Goal: Navigation & Orientation: Locate item on page

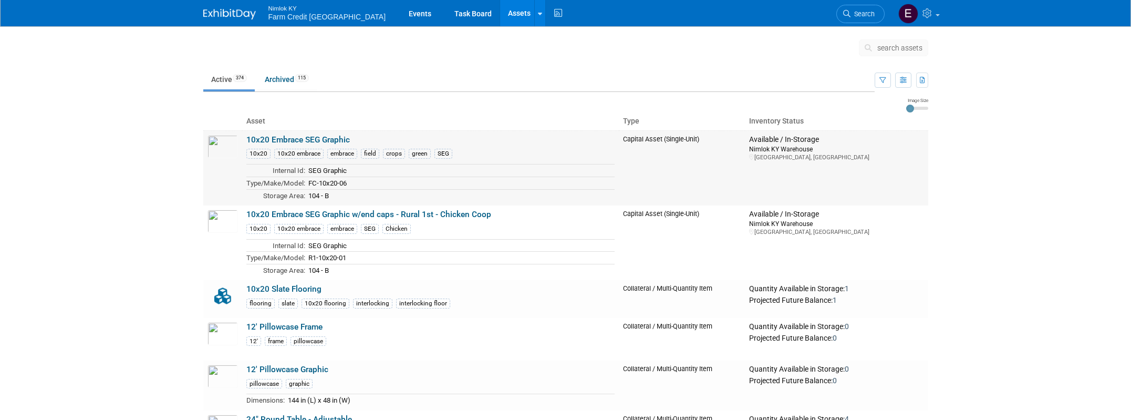
click at [318, 143] on link "10x20 Embrace SEG Graphic" at bounding box center [297, 139] width 103 height 9
click at [262, 214] on link "10x20 Embrace SEG Graphic w/end caps - Rural 1st - Chicken Coop" at bounding box center [368, 214] width 245 height 9
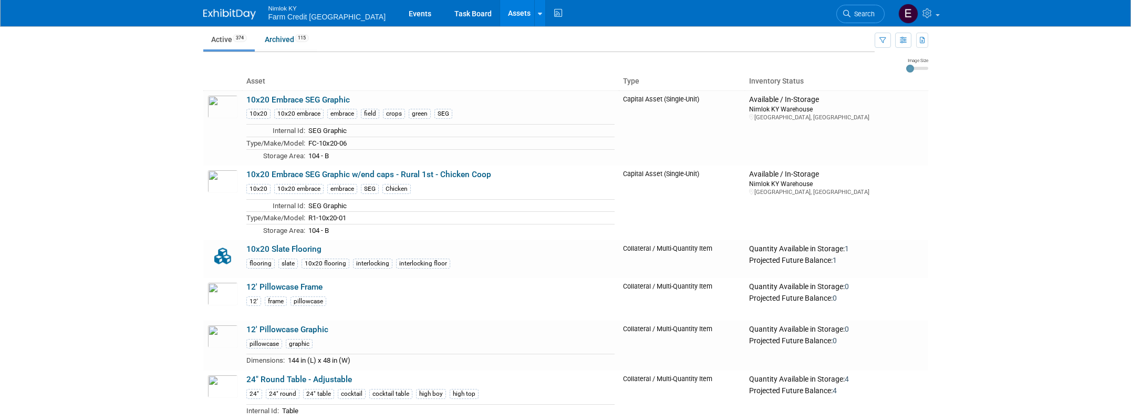
scroll to position [60, 0]
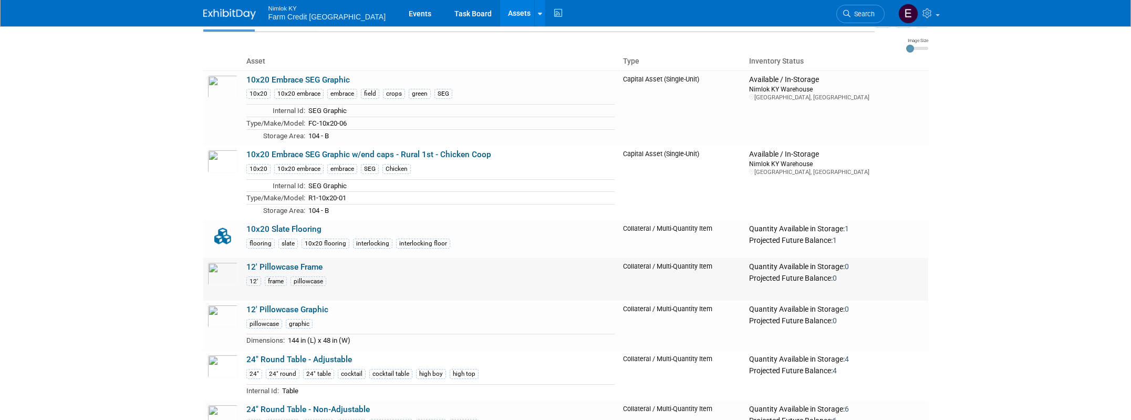
click at [278, 263] on link "12' Pillowcase Frame" at bounding box center [284, 266] width 76 height 9
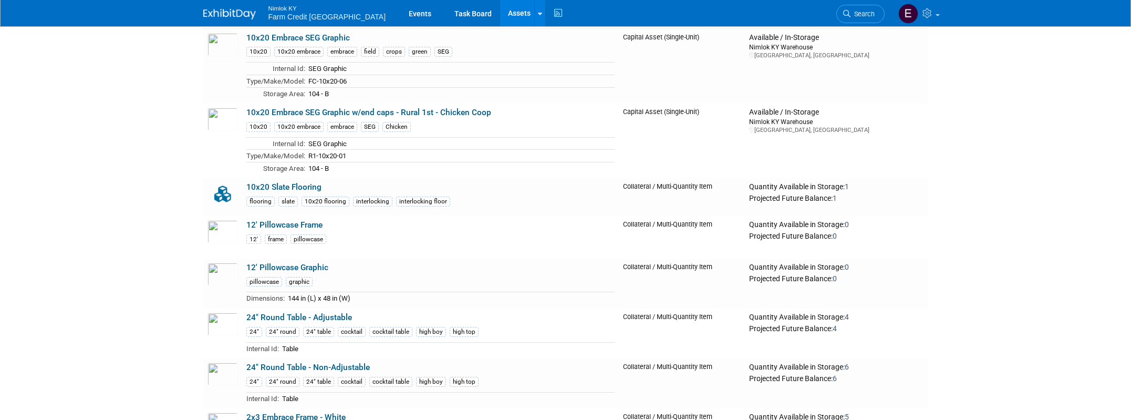
scroll to position [103, 0]
click at [276, 266] on link "12' Pillowcase Graphic" at bounding box center [287, 266] width 82 height 9
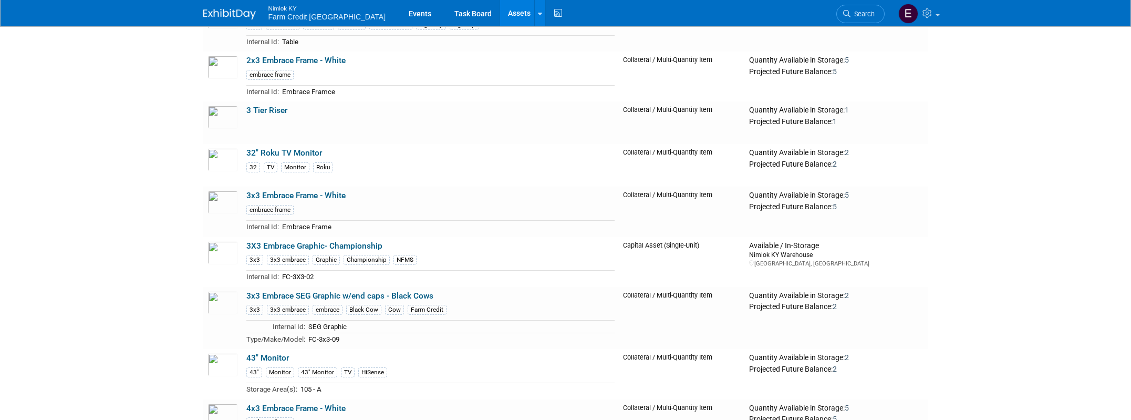
scroll to position [462, 0]
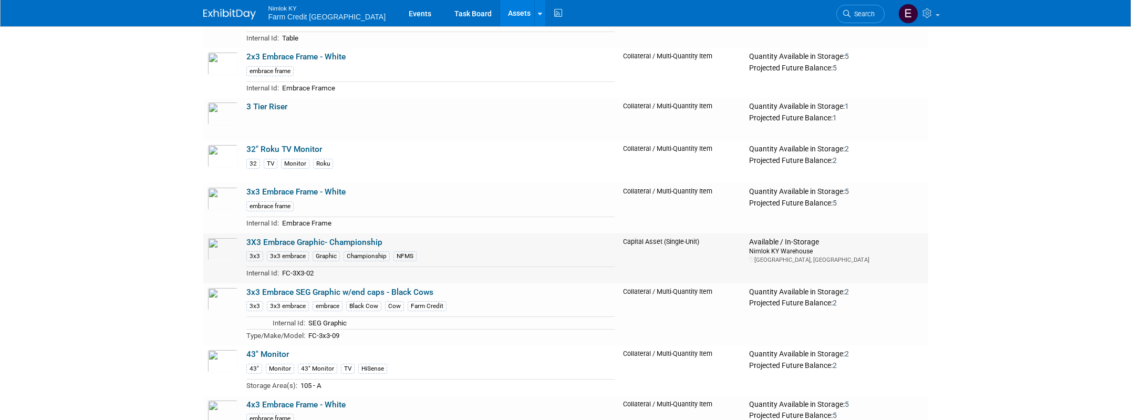
click at [273, 243] on link "3X3 Embrace Graphic- Championship" at bounding box center [314, 241] width 136 height 9
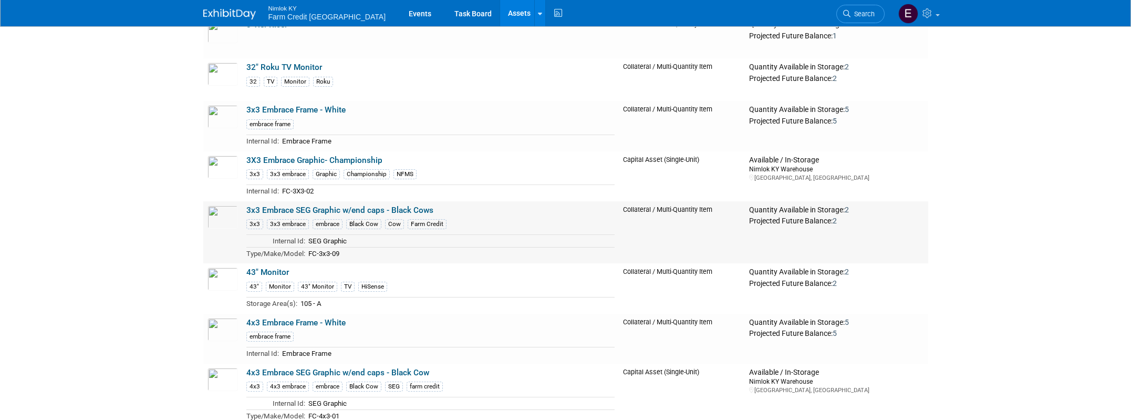
scroll to position [547, 0]
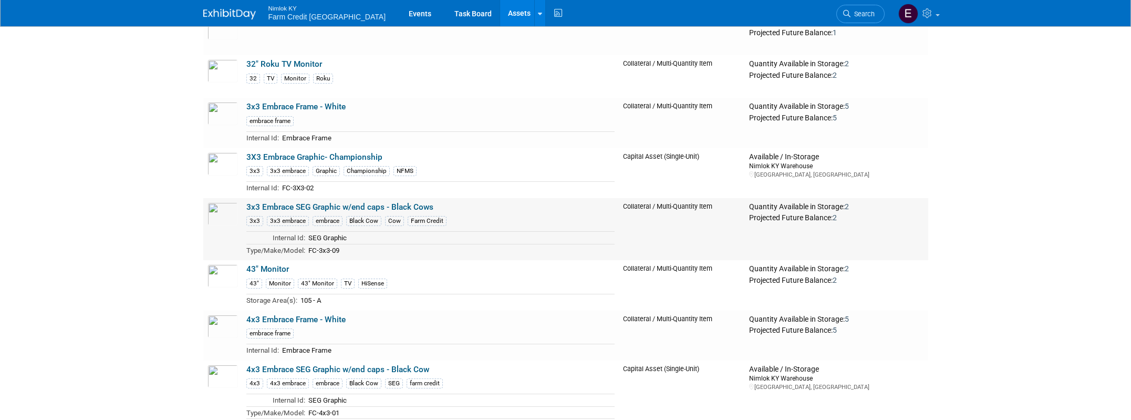
click at [271, 202] on link "3x3 Embrace SEG Graphic w/end caps - Black Cows" at bounding box center [339, 206] width 187 height 9
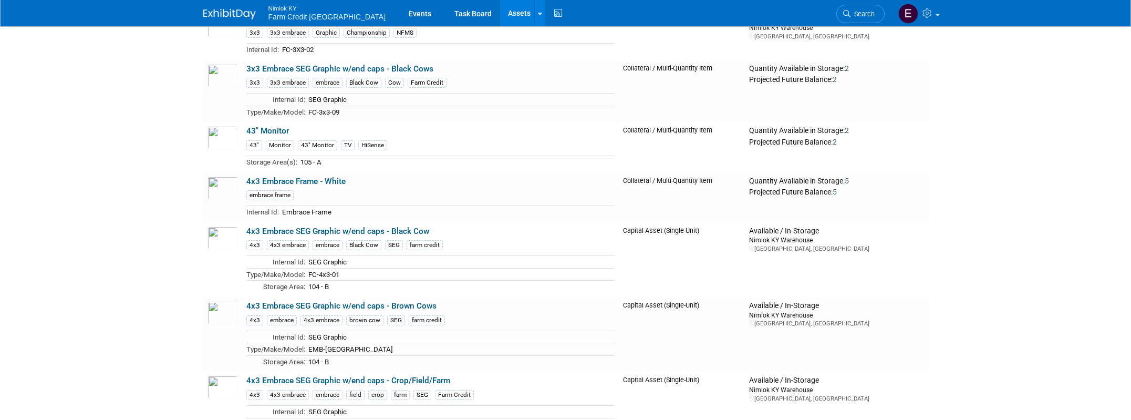
scroll to position [714, 0]
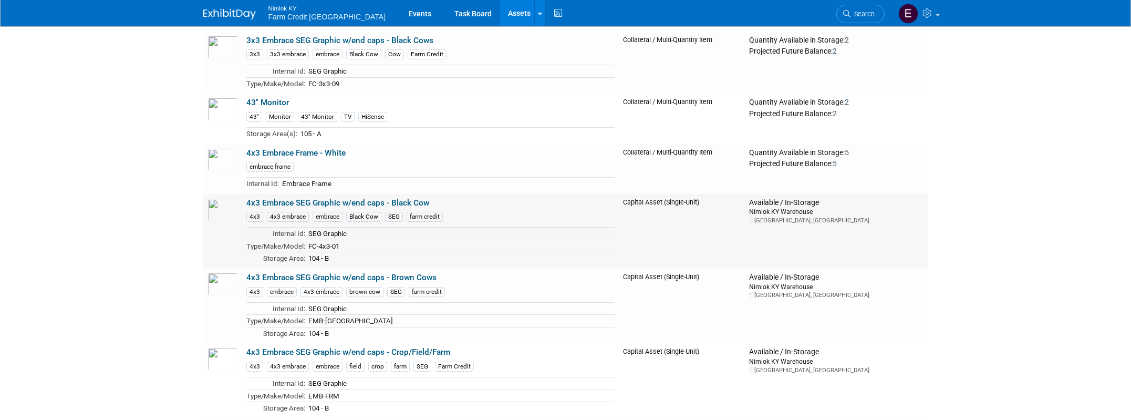
click at [288, 204] on link "4x3 Embrace SEG Graphic w/end caps - Black Cow" at bounding box center [337, 202] width 183 height 9
click at [273, 276] on link "4x3 Embrace SEG Graphic w/end caps - Brown Cows" at bounding box center [341, 277] width 190 height 9
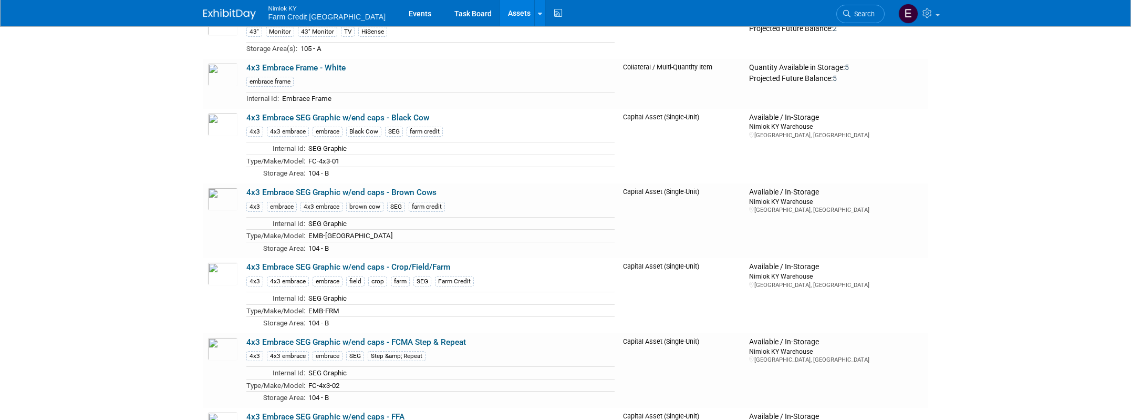
scroll to position [805, 0]
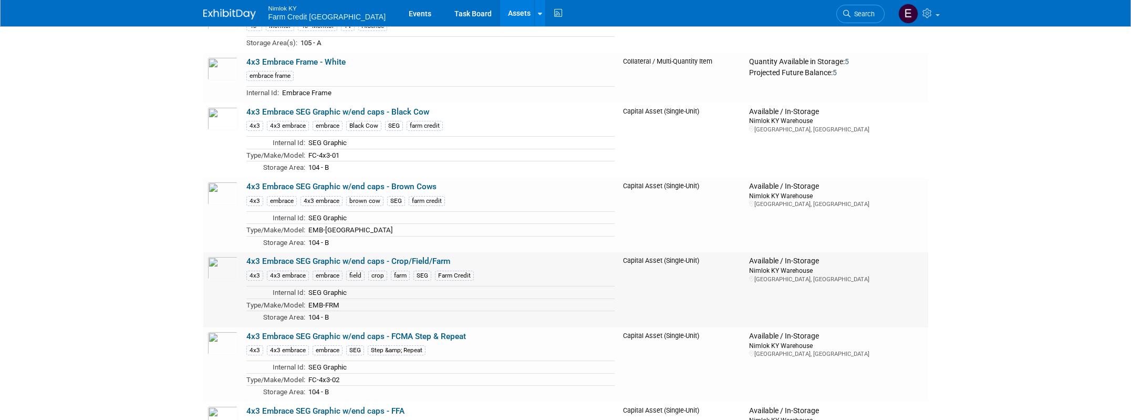
click at [302, 258] on link "4x3 Embrace SEG Graphic w/end caps - Crop/Field/Farm" at bounding box center [348, 260] width 204 height 9
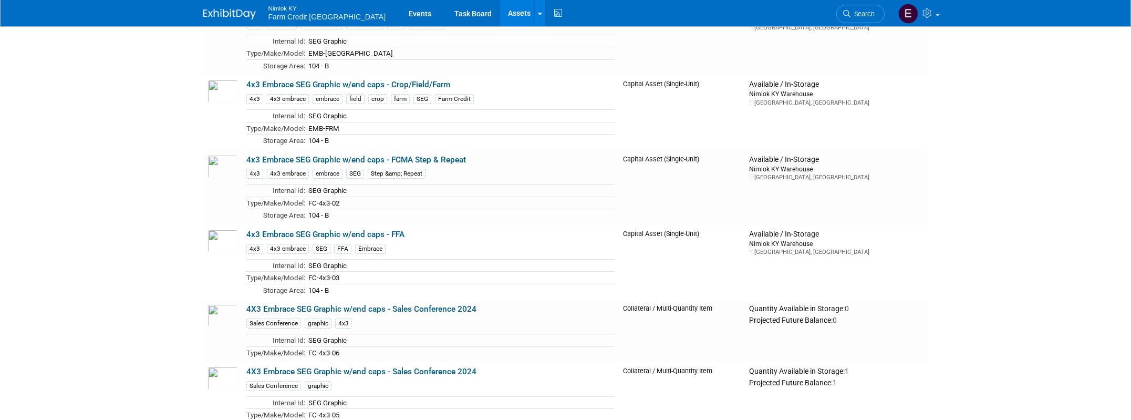
scroll to position [992, 0]
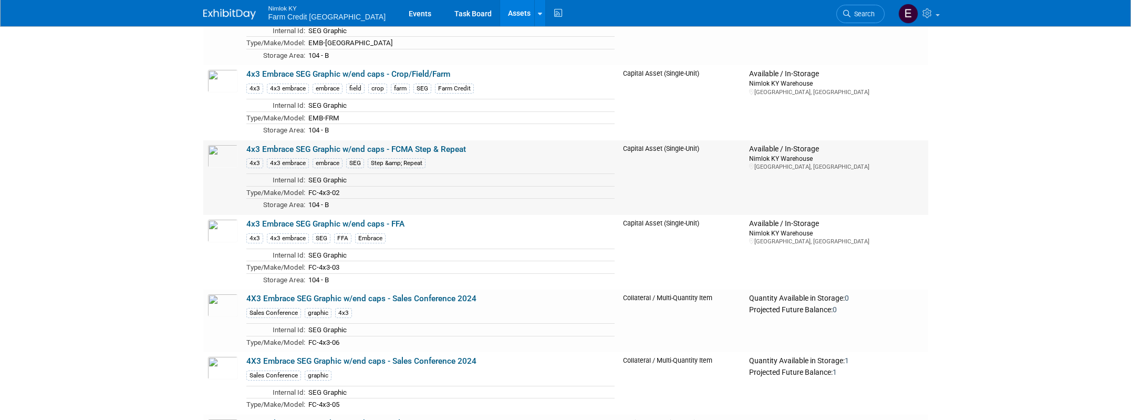
click at [308, 146] on link "4x3 Embrace SEG Graphic w/end caps - FCMA Step & Repeat" at bounding box center [356, 148] width 220 height 9
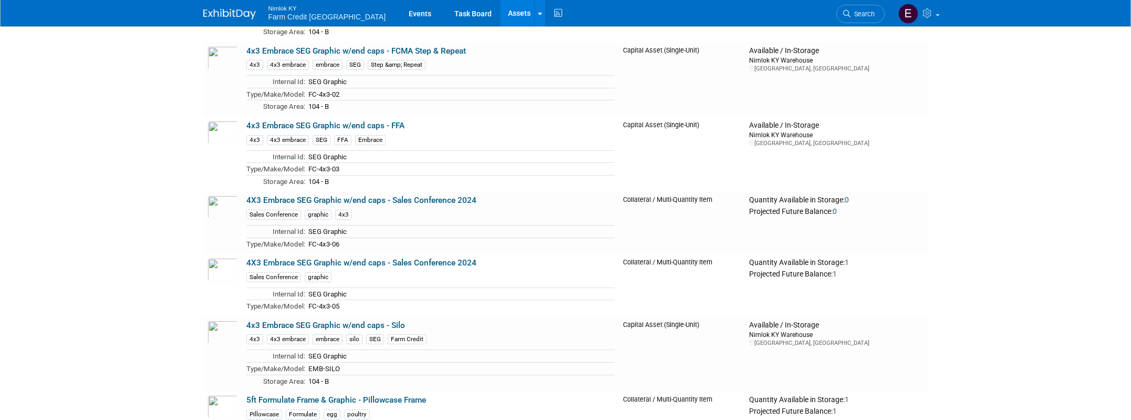
scroll to position [1115, 0]
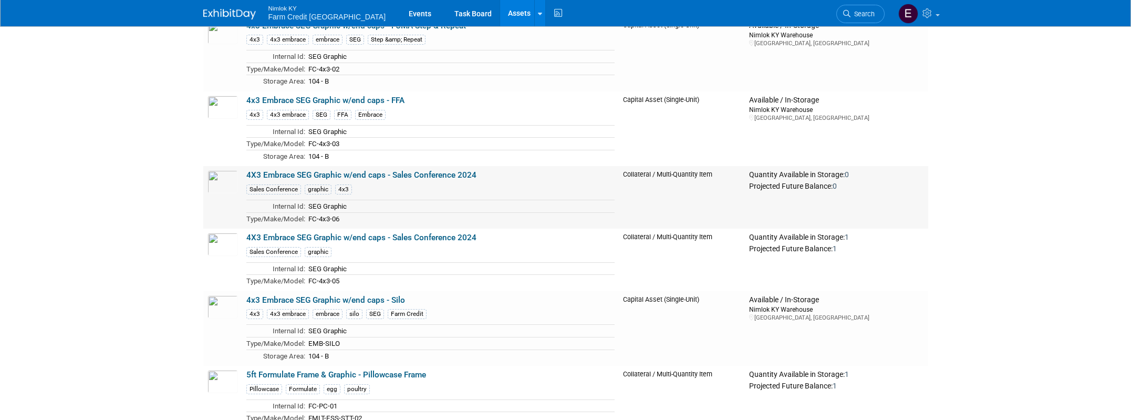
click at [288, 175] on link "4X3 Embrace SEG Graphic w/end caps - Sales Conference 2024" at bounding box center [361, 174] width 230 height 9
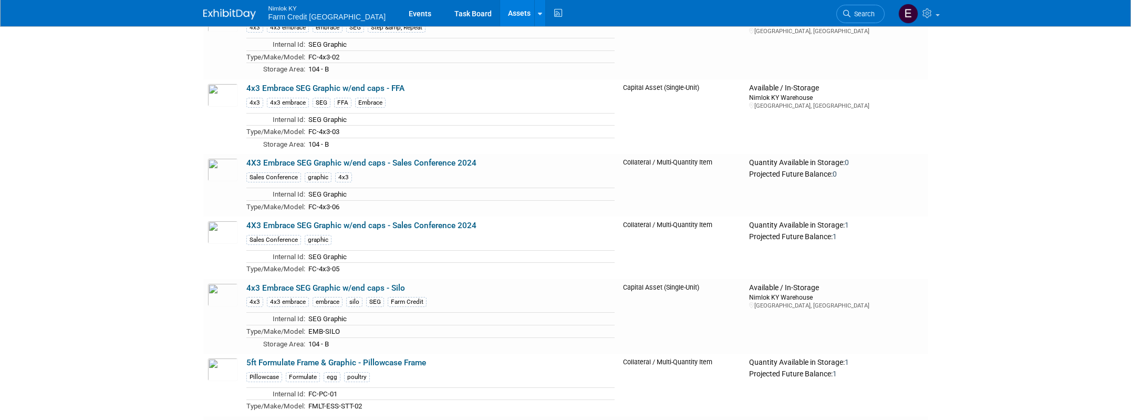
scroll to position [1209, 0]
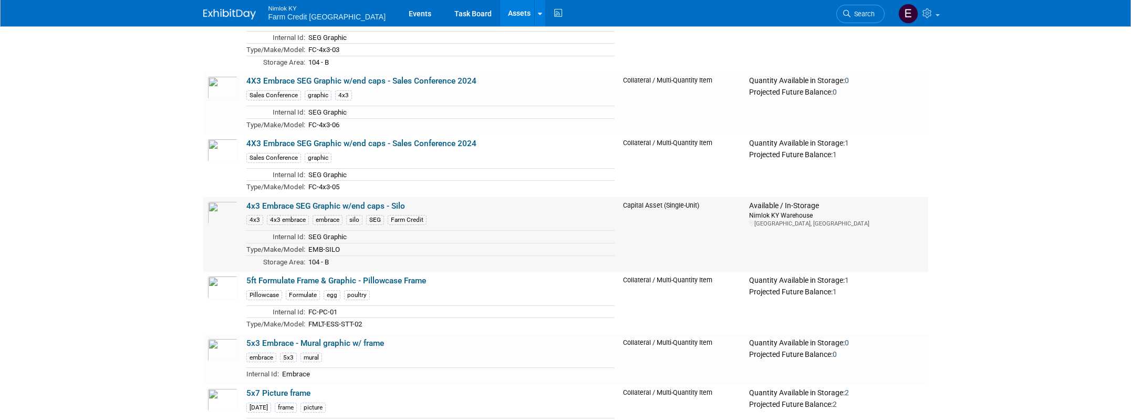
click at [291, 201] on link "4x3 Embrace SEG Graphic w/end caps - Silo" at bounding box center [325, 205] width 159 height 9
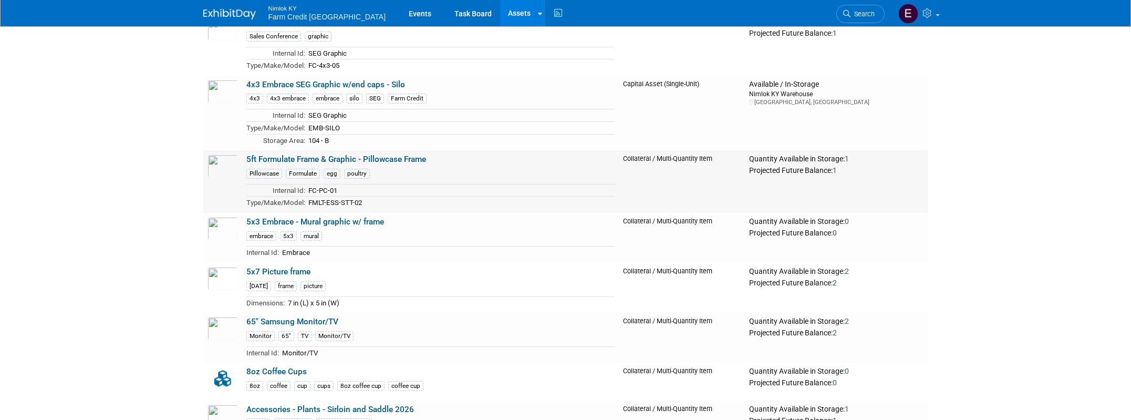
scroll to position [1332, 0]
click at [298, 154] on link "5ft Formulate Frame & Graphic - Pillowcase Frame" at bounding box center [336, 157] width 180 height 9
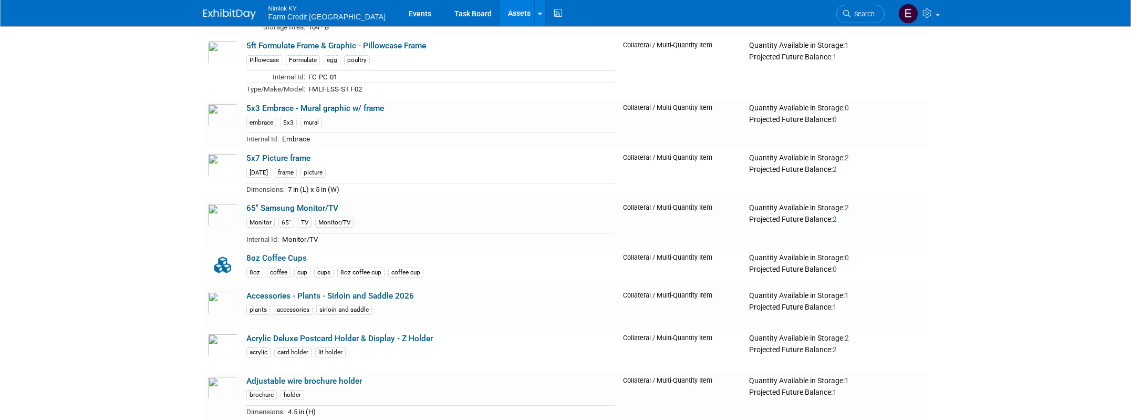
scroll to position [1464, 0]
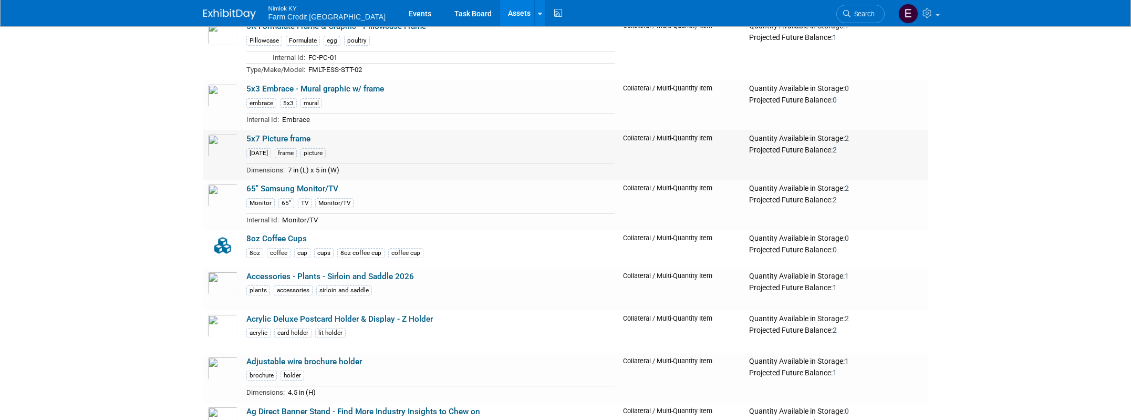
click at [286, 134] on link "5x7 Picture frame" at bounding box center [278, 138] width 64 height 9
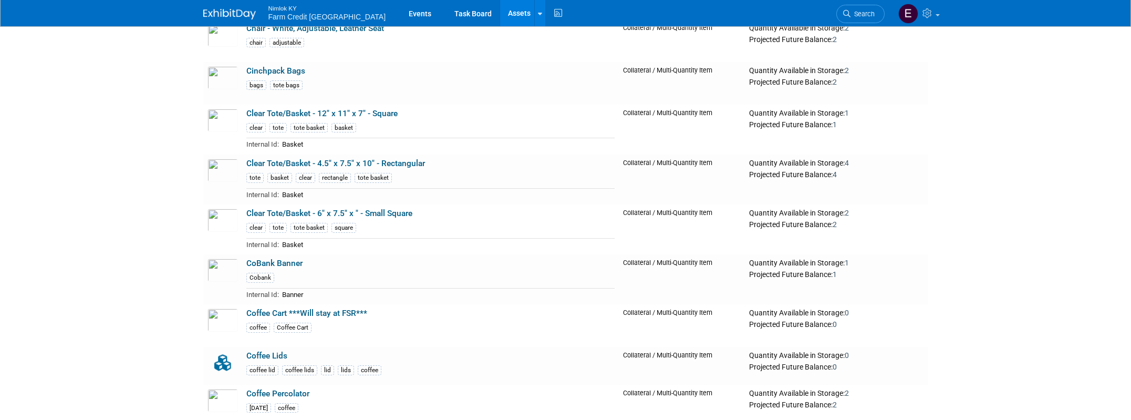
scroll to position [3305, 0]
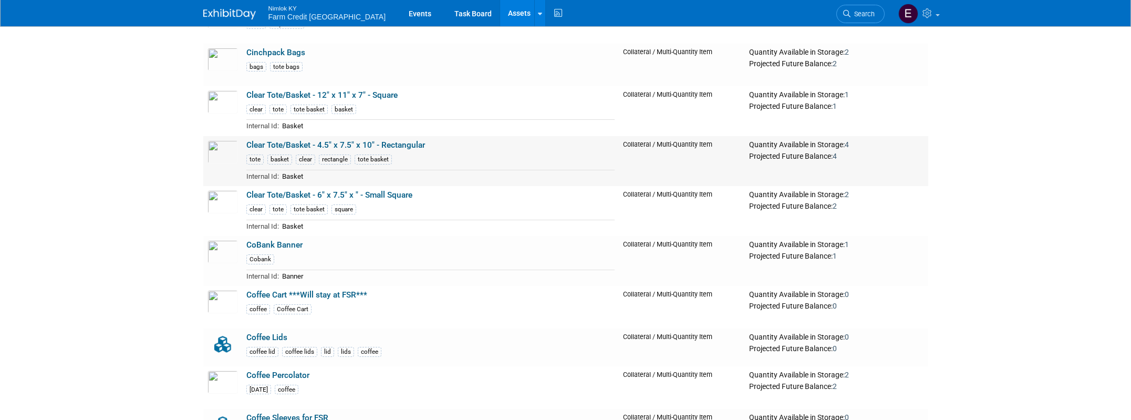
click at [252, 140] on link "Clear Tote/Basket - 4.5" x 7.5" x 10" - Rectangular" at bounding box center [335, 144] width 179 height 9
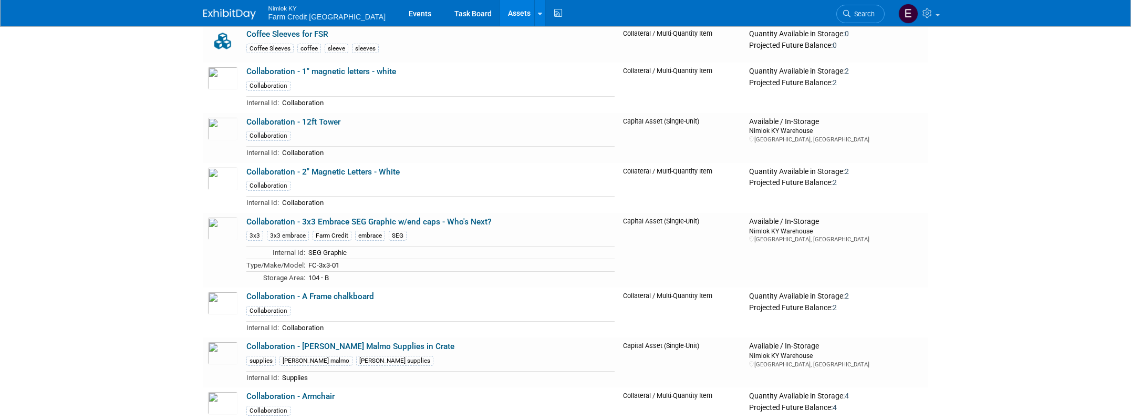
scroll to position [3714, 0]
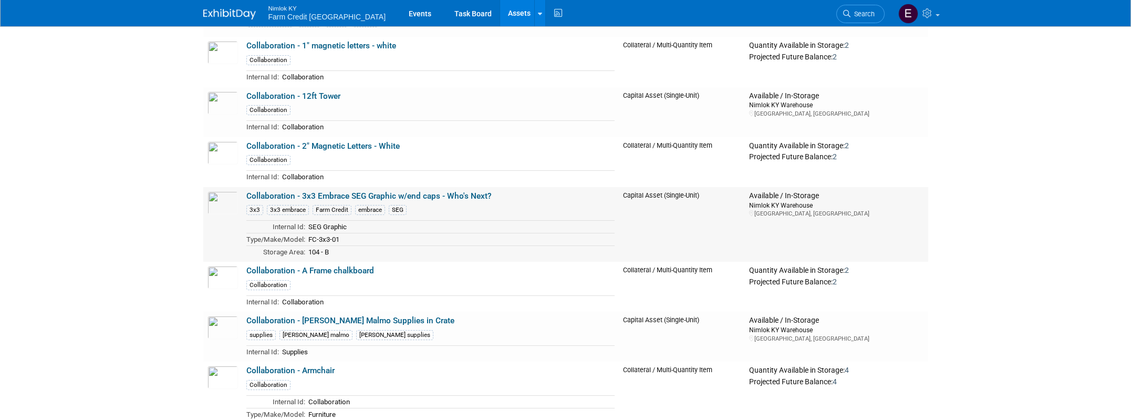
click at [314, 195] on link "Collaboration - 3x3 Embrace SEG Graphic w/end caps - Who's Next?" at bounding box center [368, 195] width 245 height 9
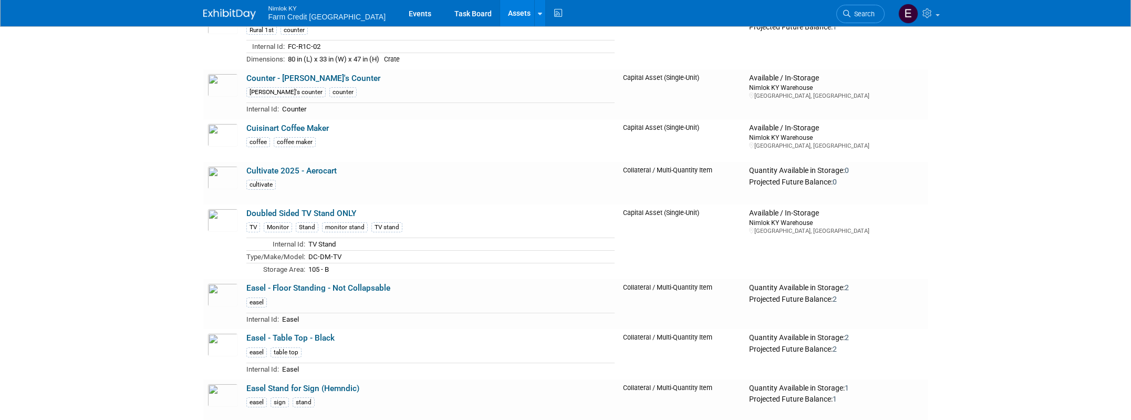
scroll to position [6642, 0]
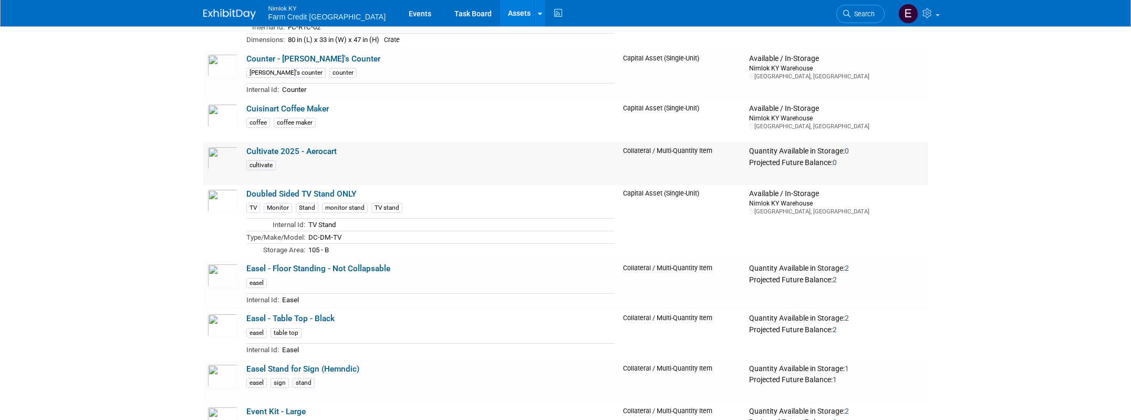
click at [274, 150] on link "Cultivate 2025 - Aerocart" at bounding box center [291, 151] width 90 height 9
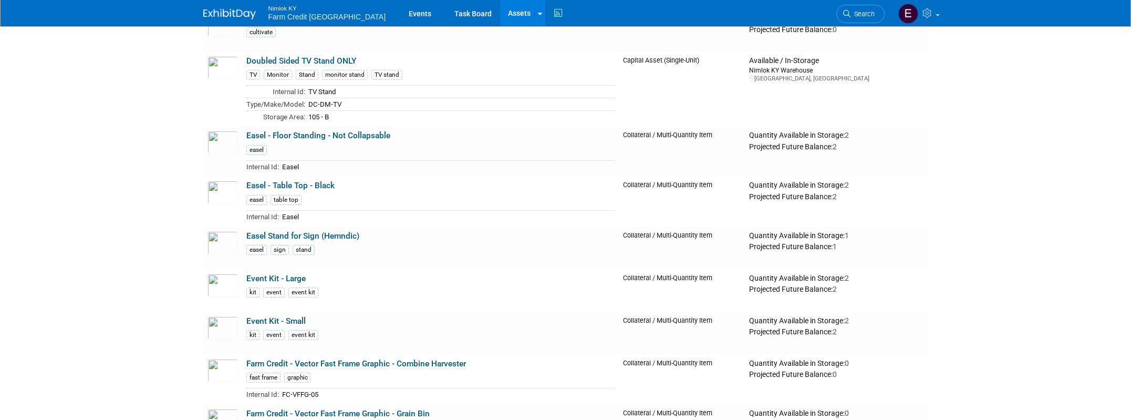
scroll to position [6783, 0]
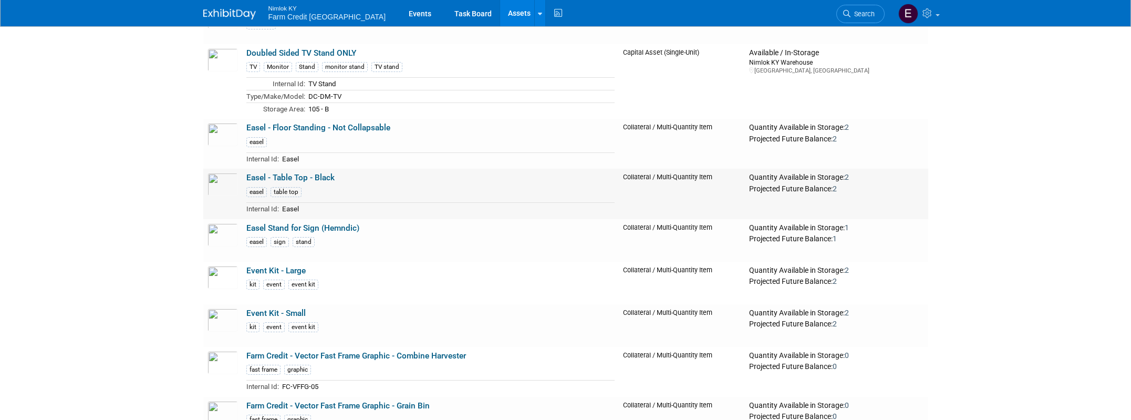
click at [280, 178] on link "Easel - Table Top - Black" at bounding box center [290, 177] width 88 height 9
click at [301, 125] on link "Easel - Floor Standing - Not Collapsable" at bounding box center [318, 127] width 144 height 9
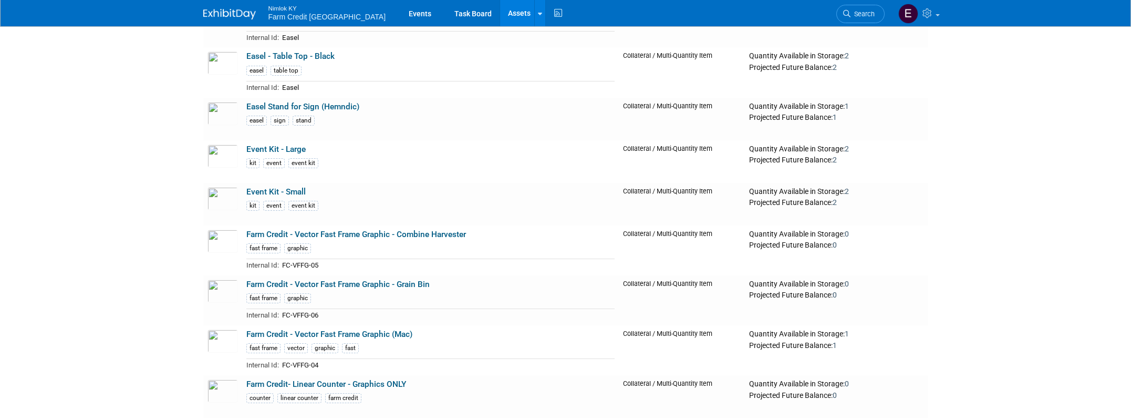
scroll to position [6905, 0]
click at [329, 230] on link "Farm Credit - Vector Fast Frame Graphic - Combine Harvester" at bounding box center [356, 233] width 220 height 9
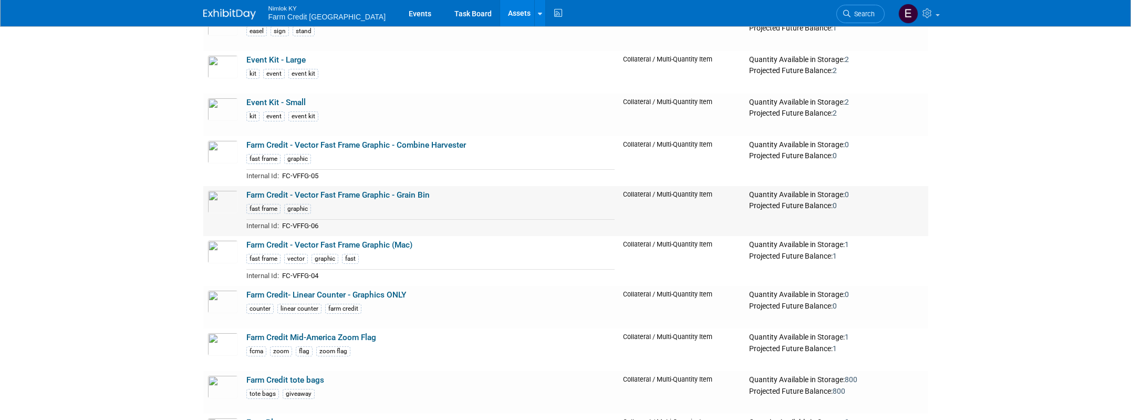
scroll to position [6995, 0]
click at [277, 193] on link "Farm Credit - Vector Fast Frame Graphic - Grain Bin" at bounding box center [337, 193] width 183 height 9
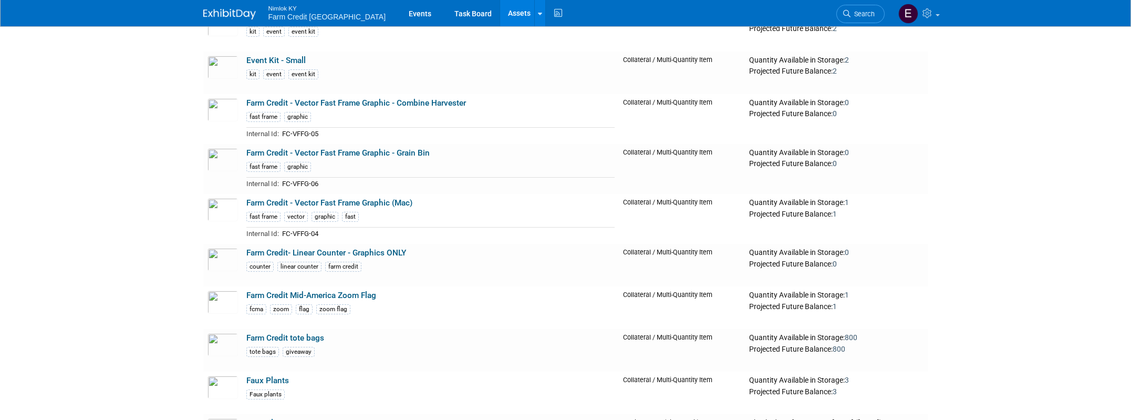
scroll to position [7038, 0]
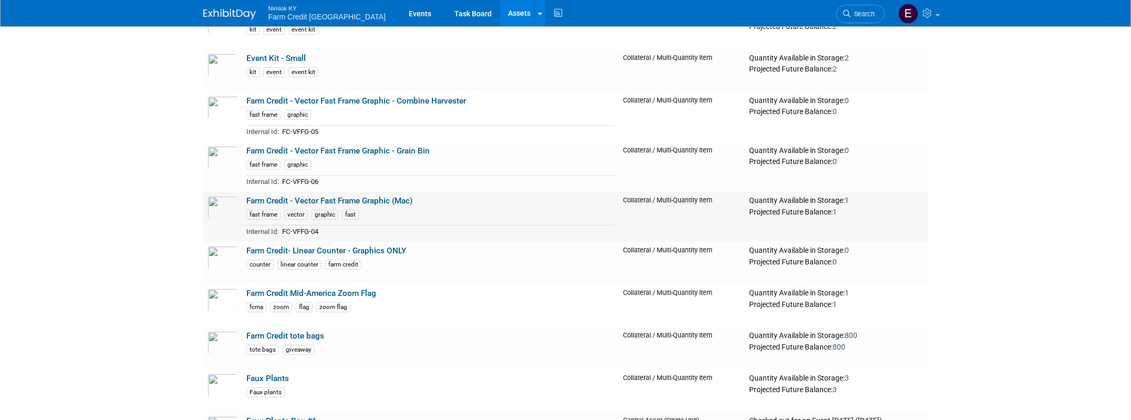
click at [271, 197] on link "Farm Credit - Vector Fast Frame Graphic (Mac)" at bounding box center [329, 200] width 166 height 9
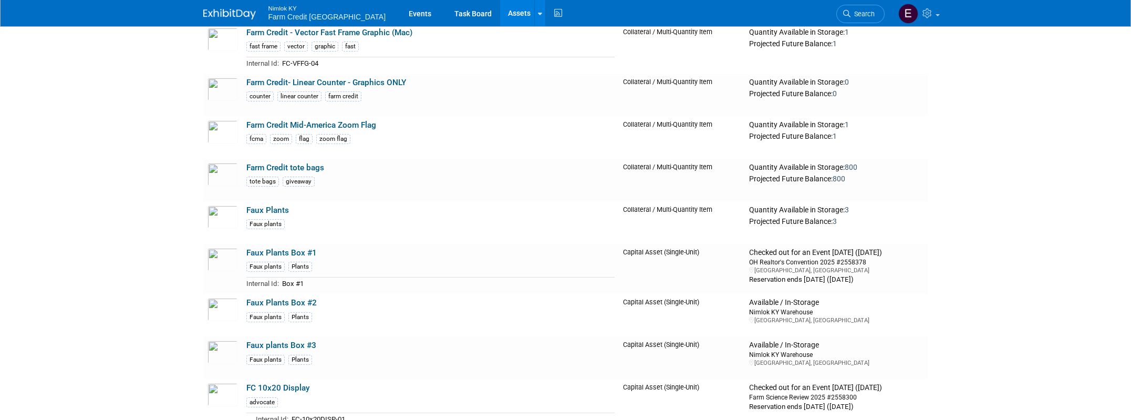
scroll to position [7208, 0]
click at [277, 123] on link "Farm Credit Mid-America Zoom Flag" at bounding box center [311, 123] width 130 height 9
click at [273, 121] on link "Farm Credit Mid-America Zoom Flag" at bounding box center [311, 123] width 130 height 9
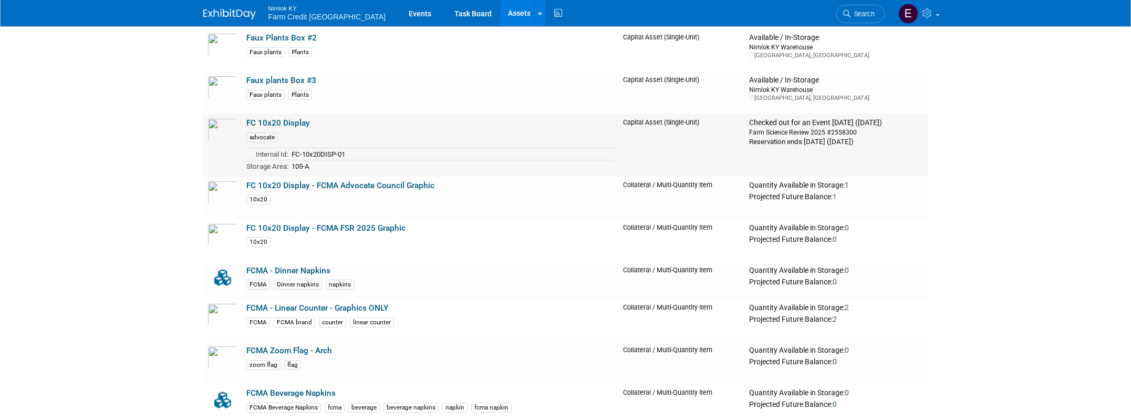
scroll to position [7473, 0]
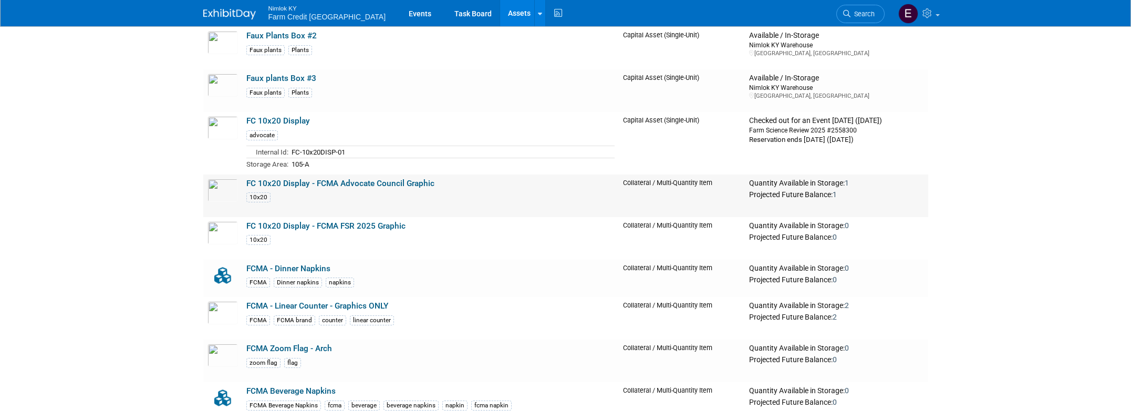
click at [310, 181] on link "FC 10x20 Display - FCMA Advocate Council Graphic" at bounding box center [340, 183] width 188 height 9
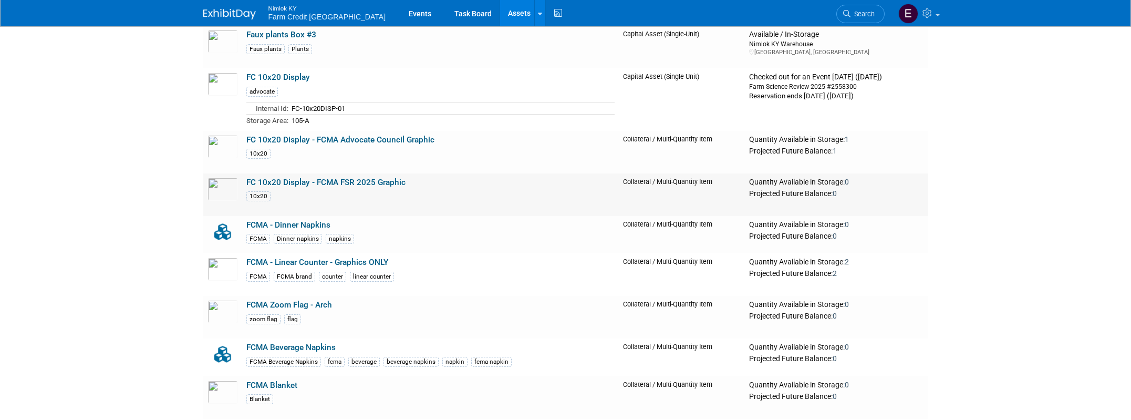
scroll to position [7517, 0]
click at [291, 181] on link "FC 10x20 Display - FCMA FSR 2025 Graphic" at bounding box center [325, 181] width 159 height 9
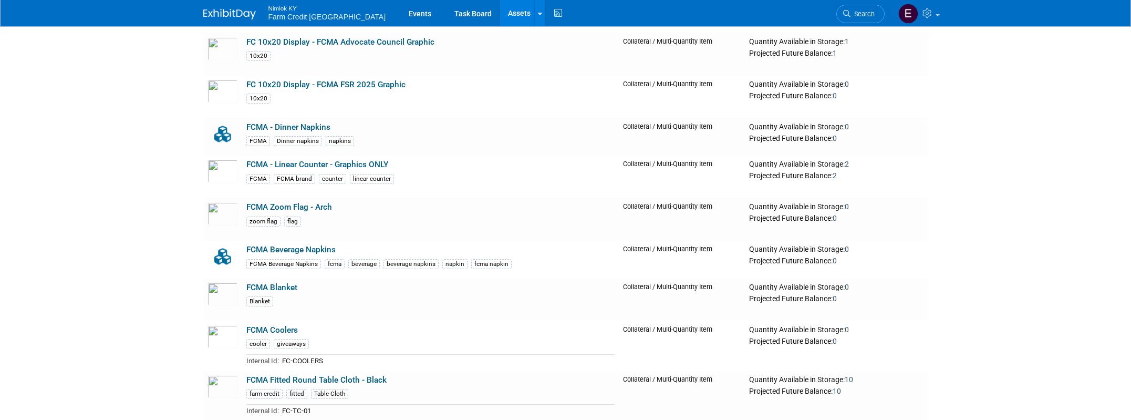
scroll to position [7615, 0]
click at [265, 208] on link "FCMA Zoom Flag - Arch" at bounding box center [289, 205] width 86 height 9
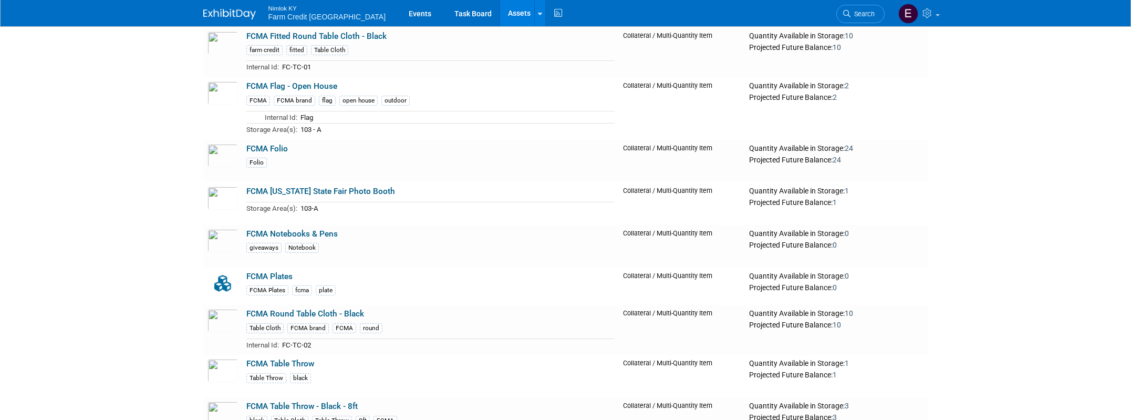
scroll to position [7960, 0]
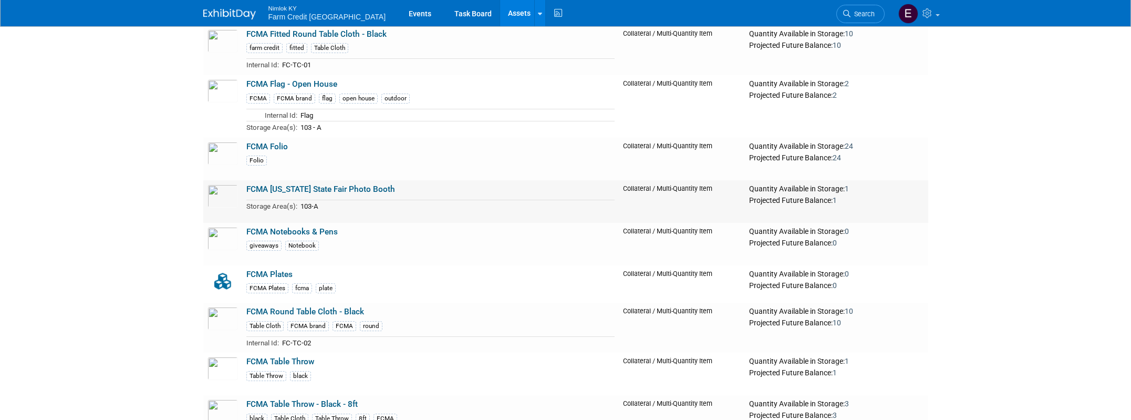
click at [298, 188] on link "FCMA Indiana State Fair Photo Booth" at bounding box center [320, 188] width 149 height 9
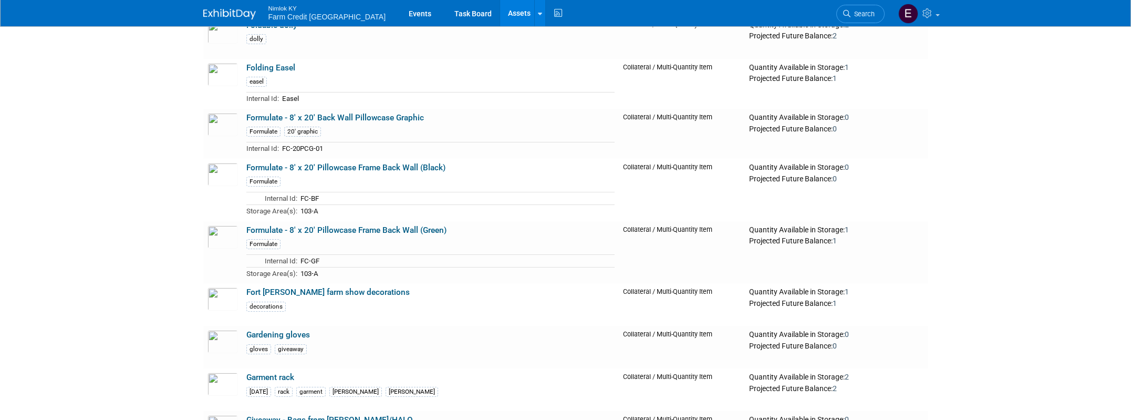
scroll to position [8635, 0]
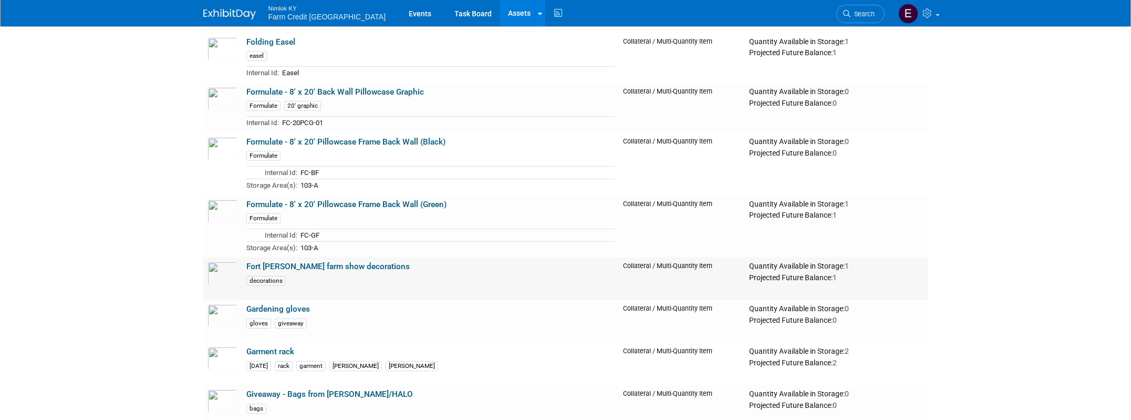
click at [276, 266] on link "Fort Wayne farm show decorations" at bounding box center [327, 266] width 163 height 9
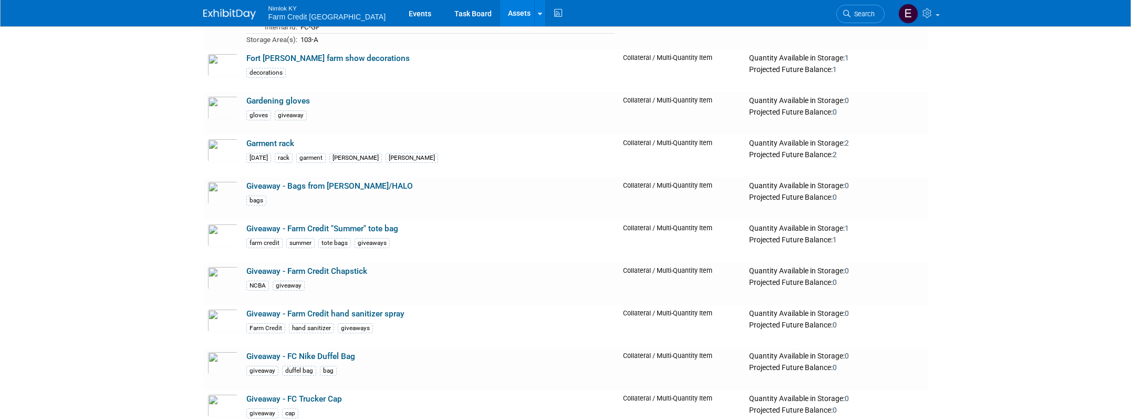
scroll to position [8856, 0]
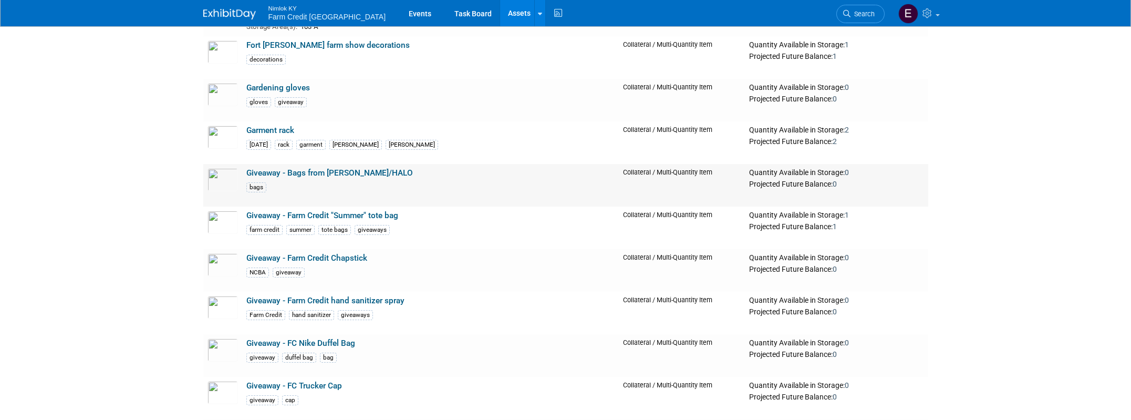
click at [264, 170] on link "Giveaway - Bags from Jimmie/HALO" at bounding box center [329, 172] width 167 height 9
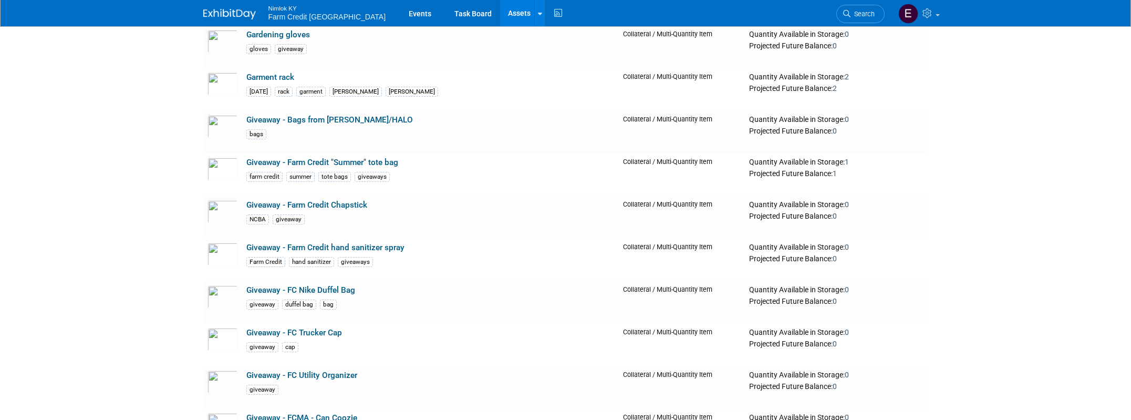
scroll to position [8914, 0]
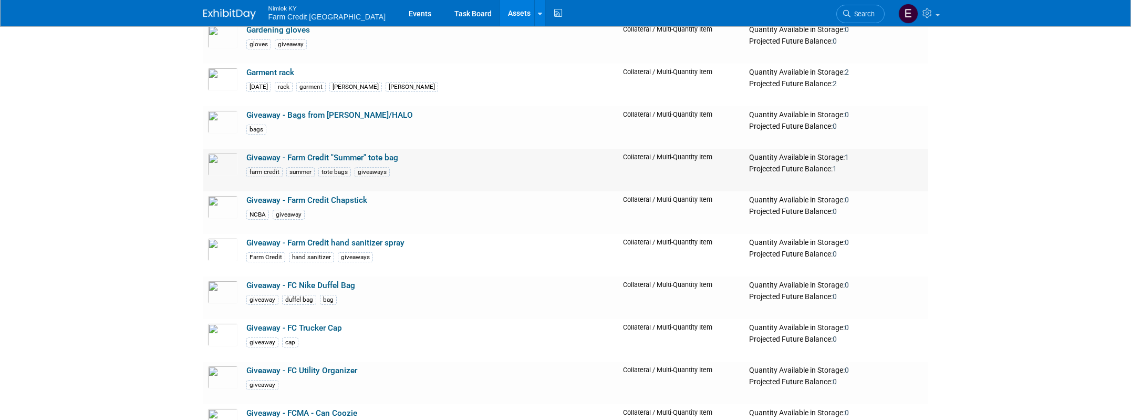
click at [291, 154] on link "Giveaway - Farm Credit "Summer" tote bag" at bounding box center [322, 157] width 152 height 9
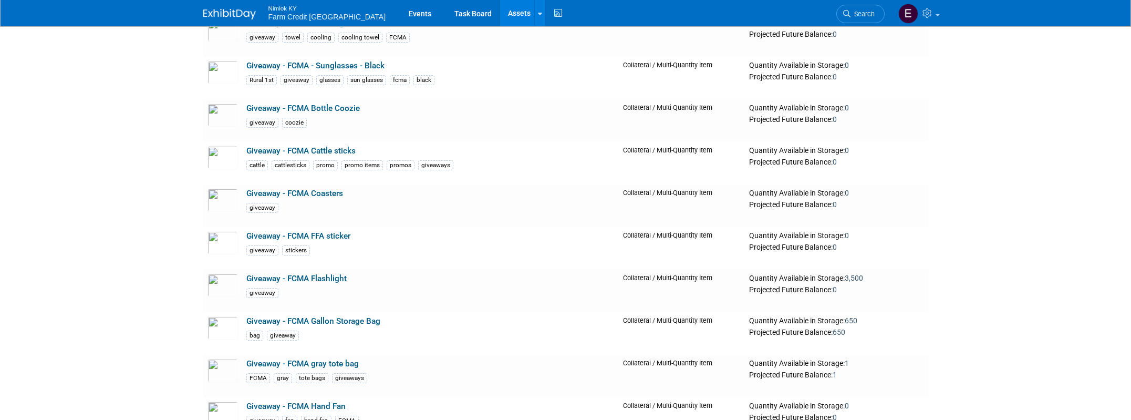
scroll to position [9347, 0]
click at [270, 150] on link "Giveaway - FCMA Cattle sticks" at bounding box center [300, 150] width 109 height 9
click at [284, 231] on link "Giveaway - FCMA FFA sticker" at bounding box center [298, 235] width 104 height 9
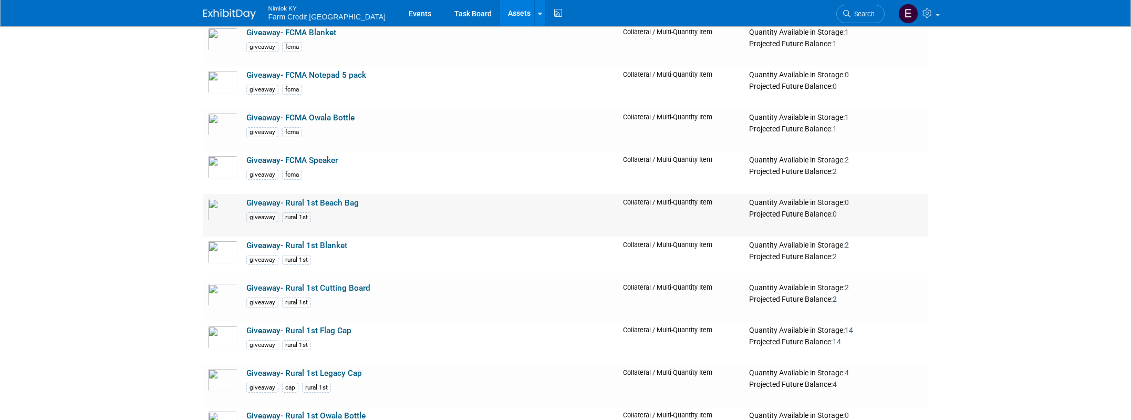
scroll to position [11042, 0]
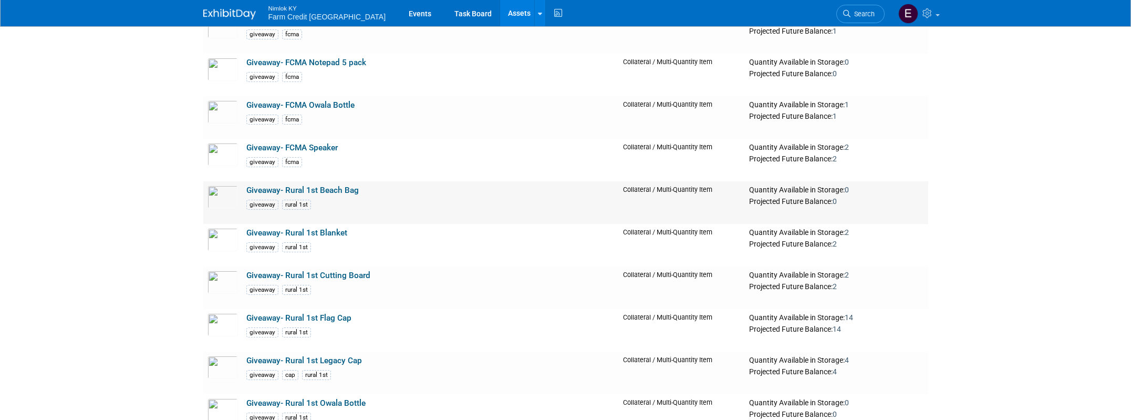
click at [306, 189] on link "Giveaway- Rural 1st Beach Bag" at bounding box center [302, 189] width 112 height 9
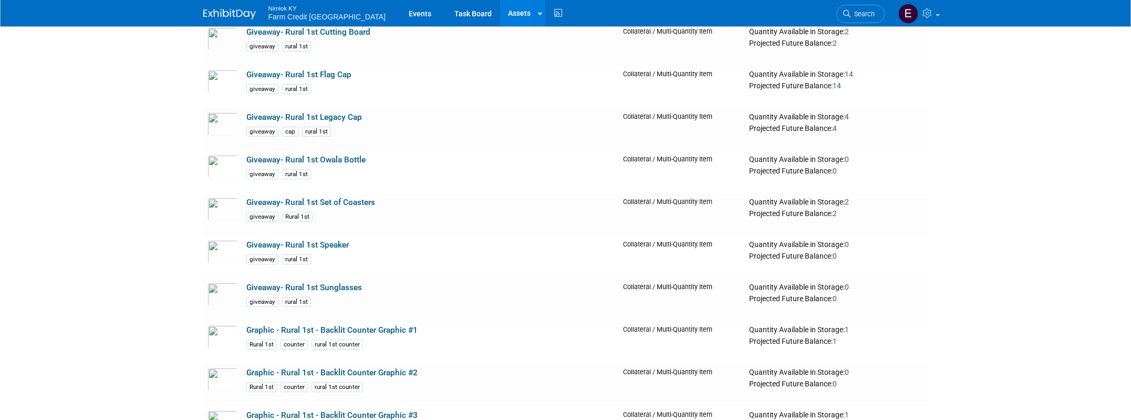
scroll to position [11297, 0]
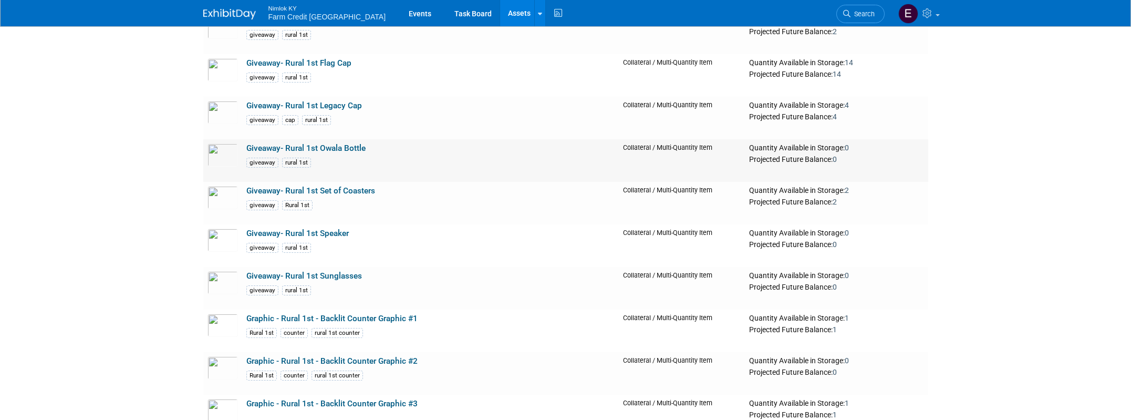
click at [291, 147] on link "Giveaway- Rural 1st Owala Bottle" at bounding box center [305, 147] width 119 height 9
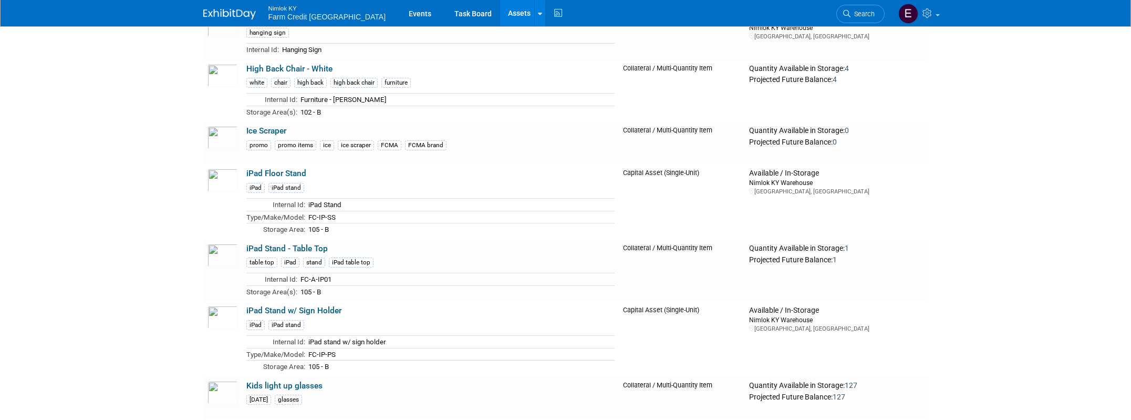
scroll to position [11903, 0]
click at [289, 171] on link "iPad Floor Stand" at bounding box center [276, 172] width 60 height 9
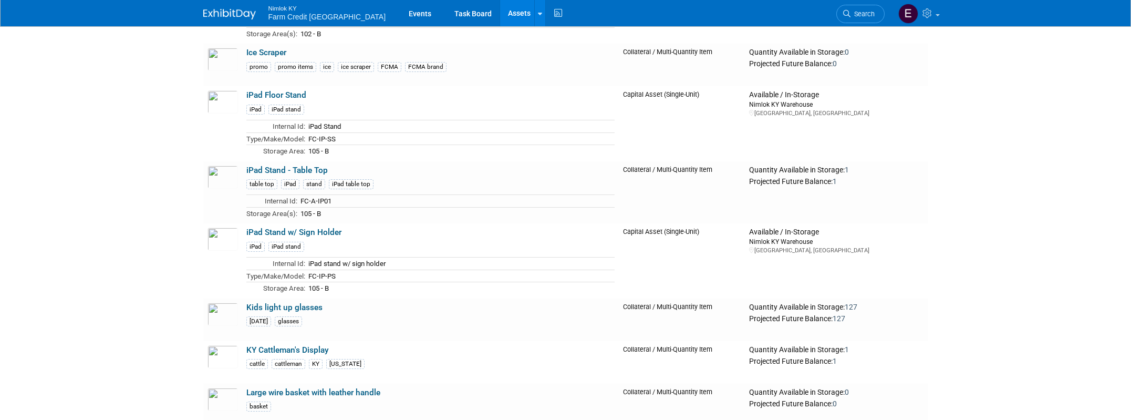
scroll to position [11988, 0]
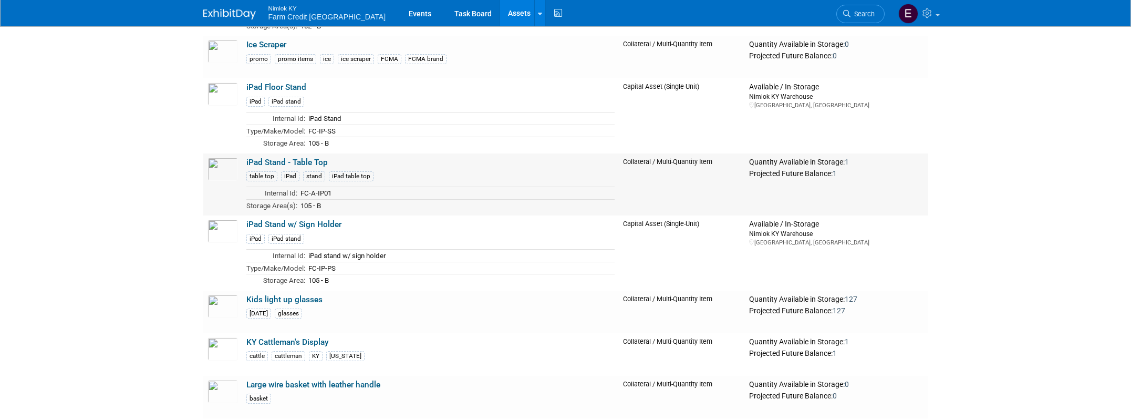
click at [274, 161] on link "iPad Stand - Table Top" at bounding box center [286, 162] width 81 height 9
click at [315, 220] on link "iPad Stand w/ Sign Holder" at bounding box center [293, 224] width 95 height 9
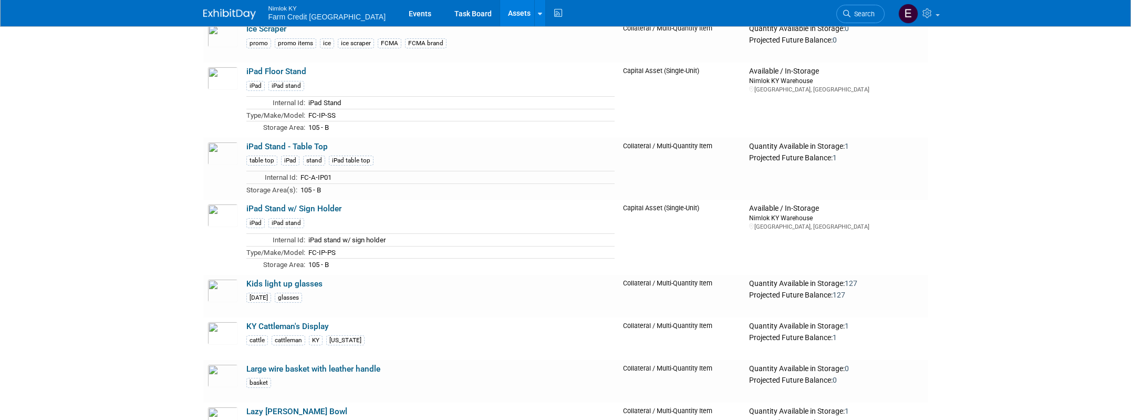
scroll to position [12005, 0]
click at [307, 325] on link "KY Cattleman's Display" at bounding box center [287, 324] width 82 height 9
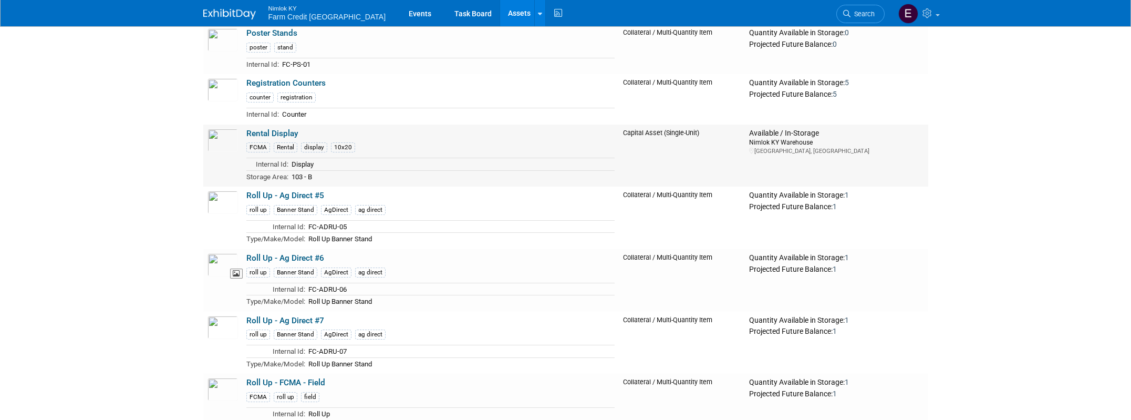
scroll to position [13741, 0]
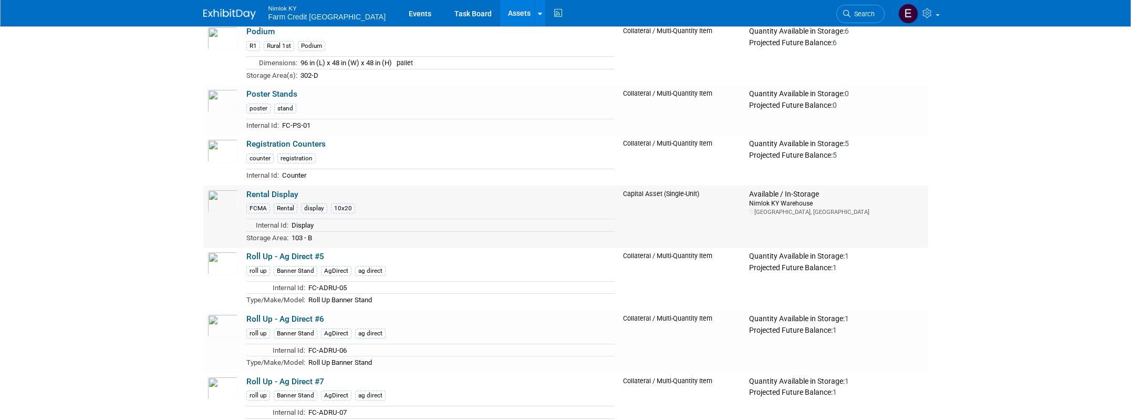
click at [261, 193] on link "Rental Display" at bounding box center [272, 194] width 52 height 9
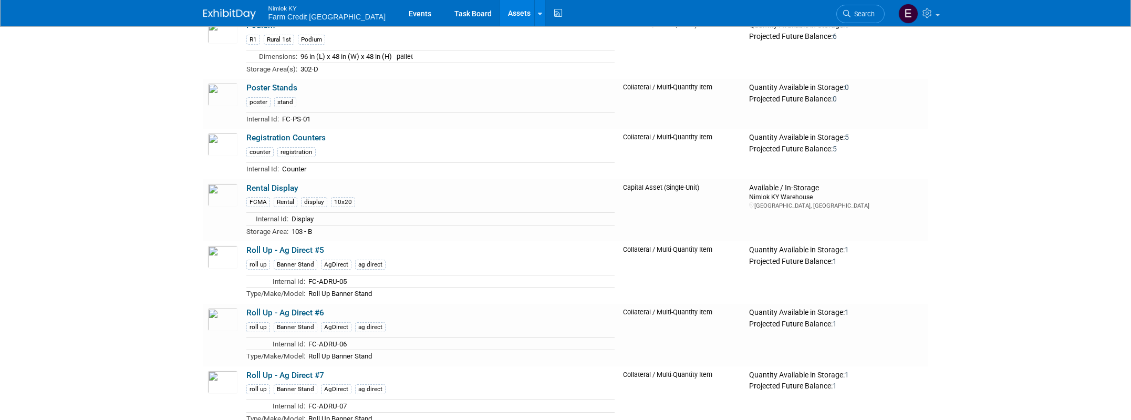
scroll to position [13757, 0]
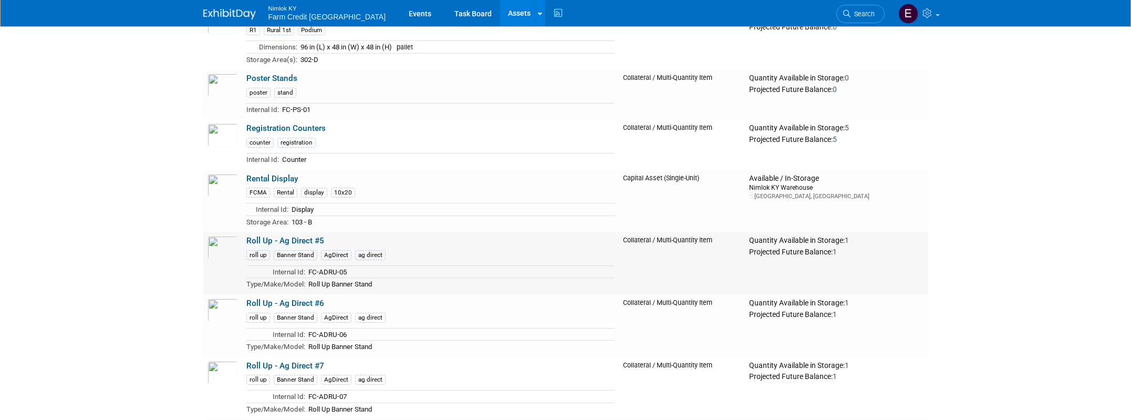
click at [305, 236] on link "Roll Up - Ag Direct #5" at bounding box center [285, 240] width 78 height 9
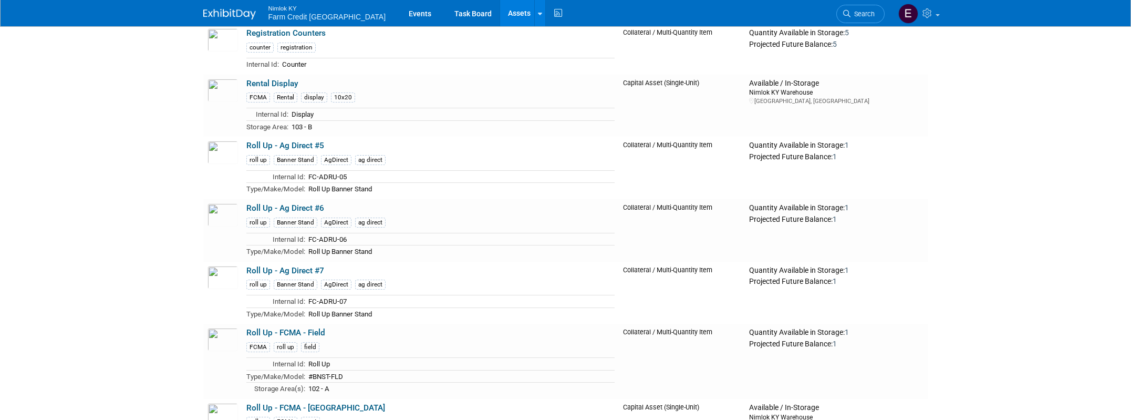
scroll to position [13853, 0]
click at [293, 330] on link "Roll Up - FCMA - Field" at bounding box center [285, 330] width 79 height 9
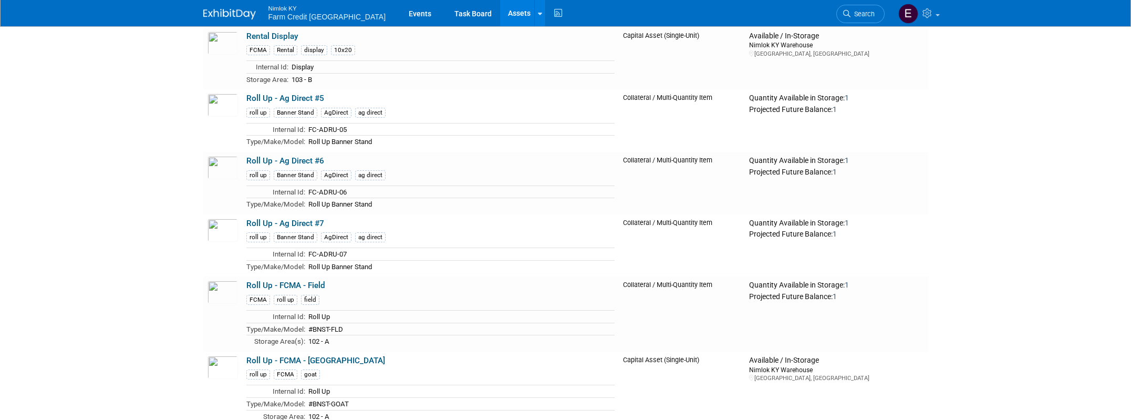
scroll to position [13918, 0]
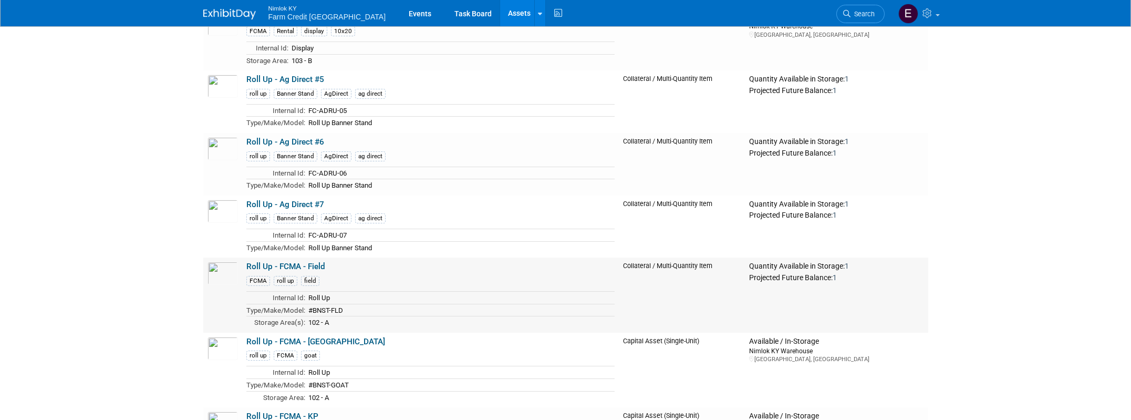
click at [309, 265] on link "Roll Up - FCMA - Field" at bounding box center [285, 266] width 79 height 9
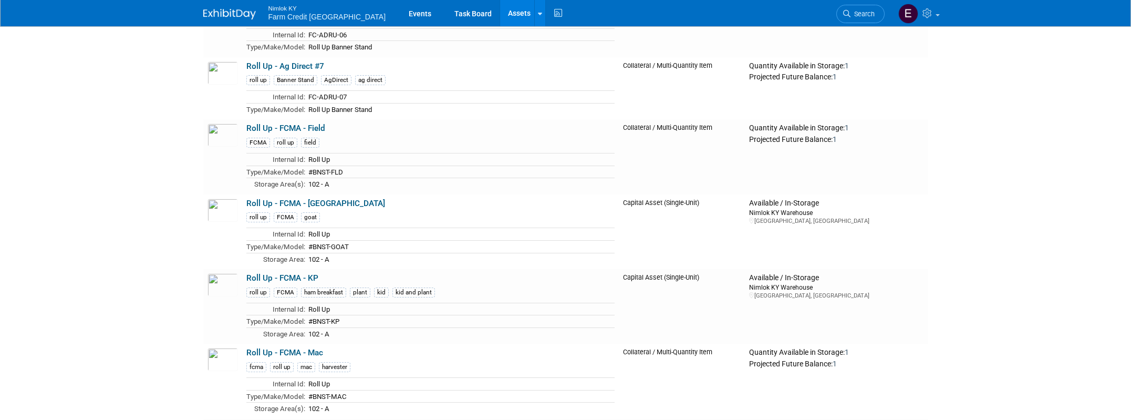
scroll to position [14064, 0]
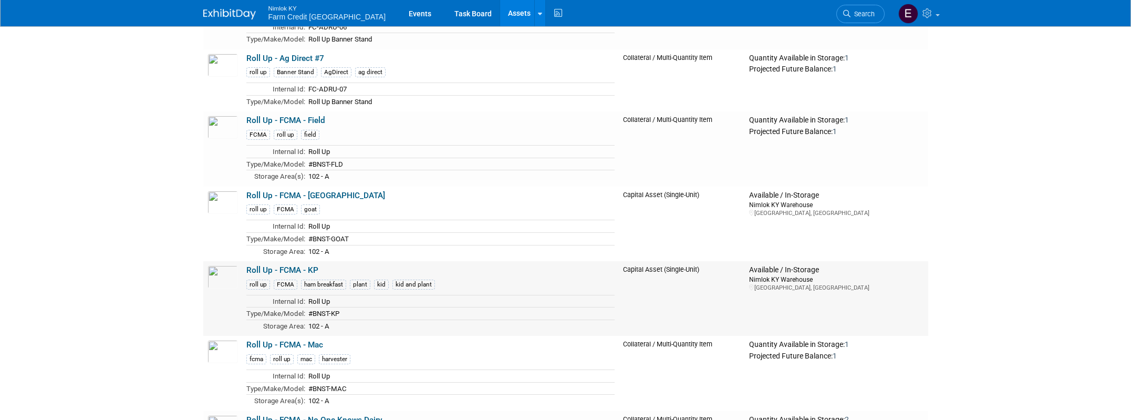
click at [297, 267] on link "Roll Up - FCMA - KP" at bounding box center [282, 269] width 72 height 9
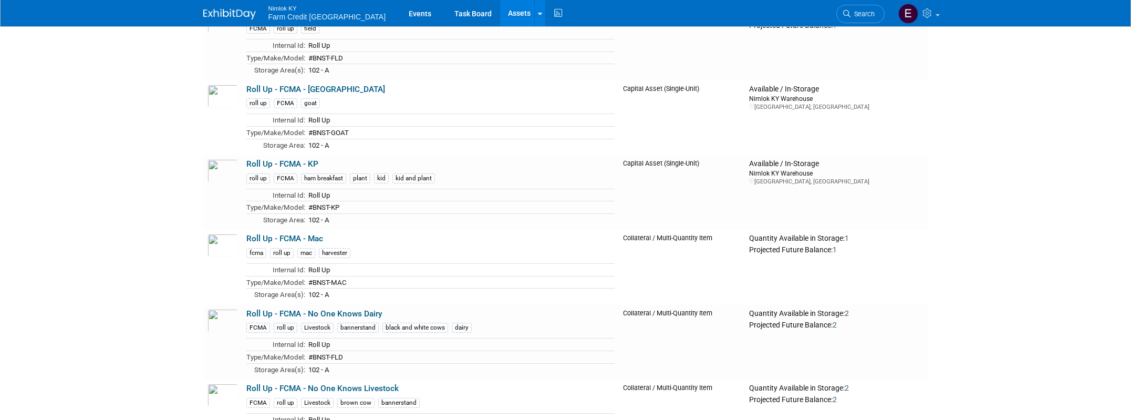
scroll to position [14181, 0]
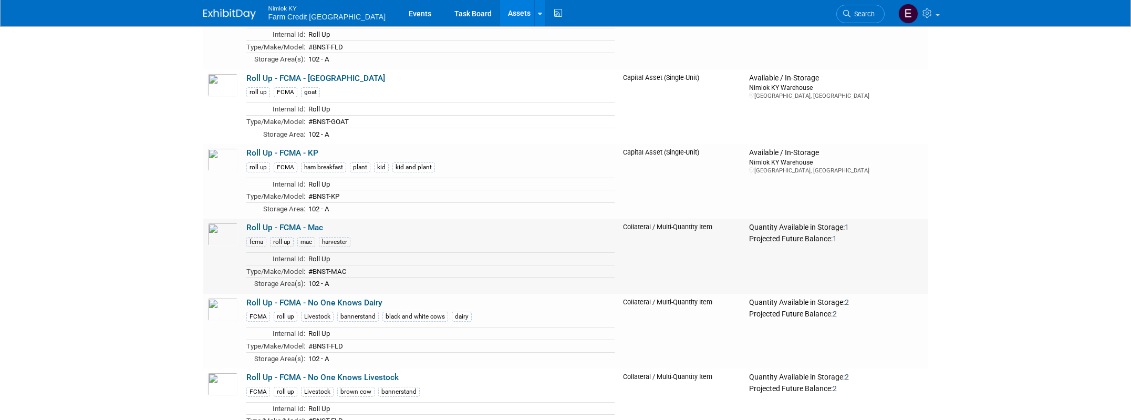
click at [275, 229] on link "Roll Up - FCMA - Mac" at bounding box center [284, 227] width 77 height 9
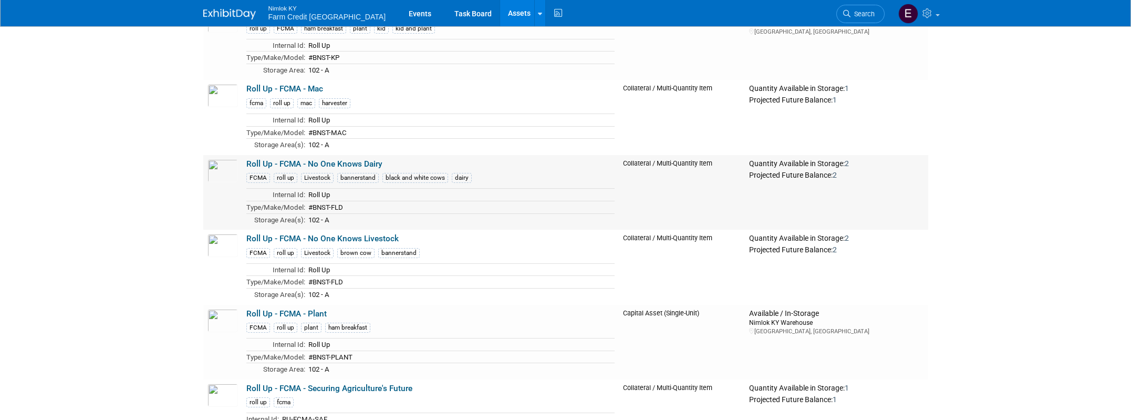
scroll to position [14322, 0]
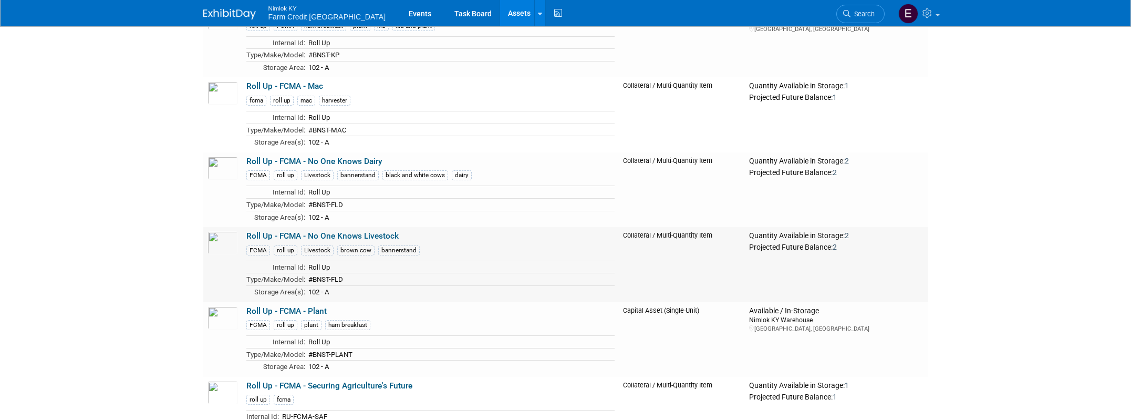
click at [312, 233] on link "Roll Up - FCMA - No One Knows Livestock" at bounding box center [322, 235] width 152 height 9
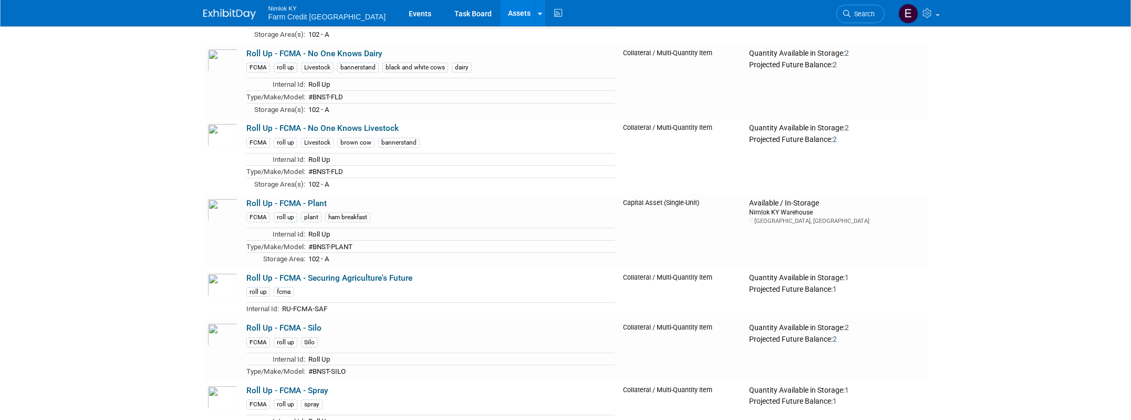
scroll to position [14456, 0]
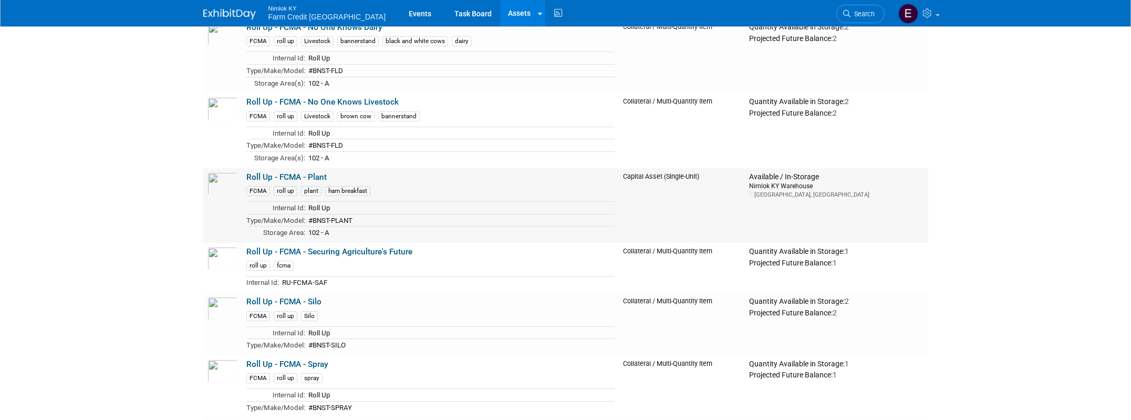
click at [278, 178] on link "Roll Up - FCMA - Plant" at bounding box center [286, 176] width 80 height 9
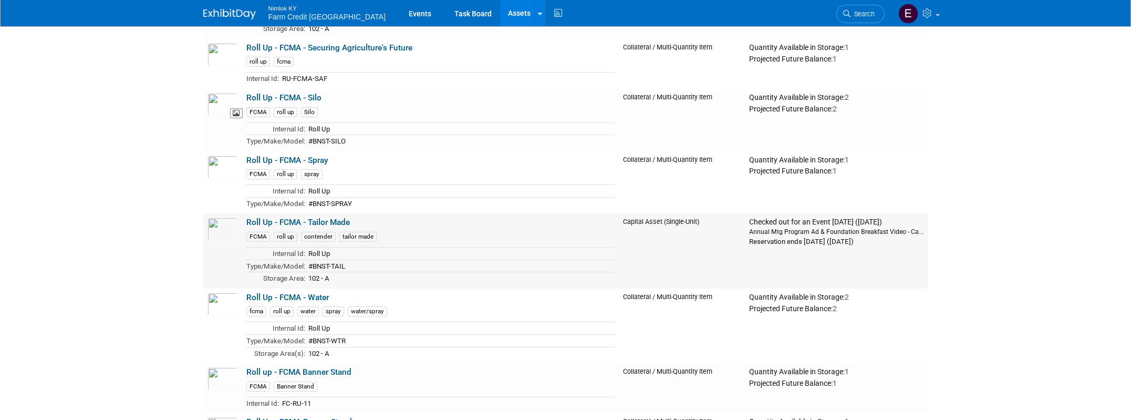
scroll to position [14661, 0]
click at [299, 216] on link "Roll Up - FCMA - Tailor Made" at bounding box center [297, 220] width 103 height 9
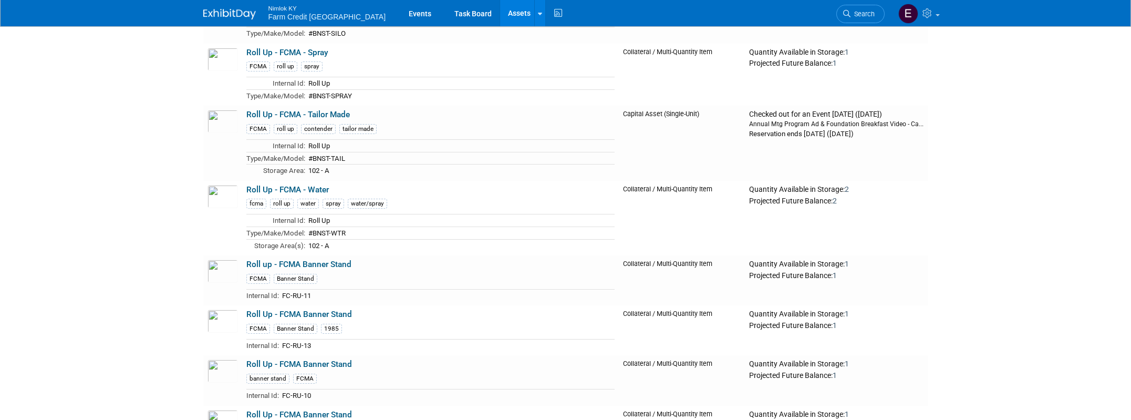
scroll to position [14783, 0]
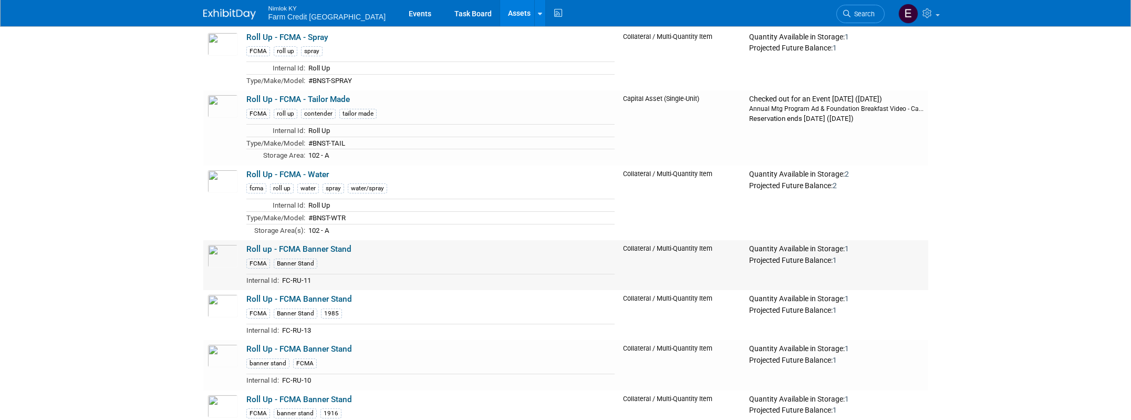
click at [282, 250] on link "Roll up - FCMA Banner Stand" at bounding box center [298, 248] width 105 height 9
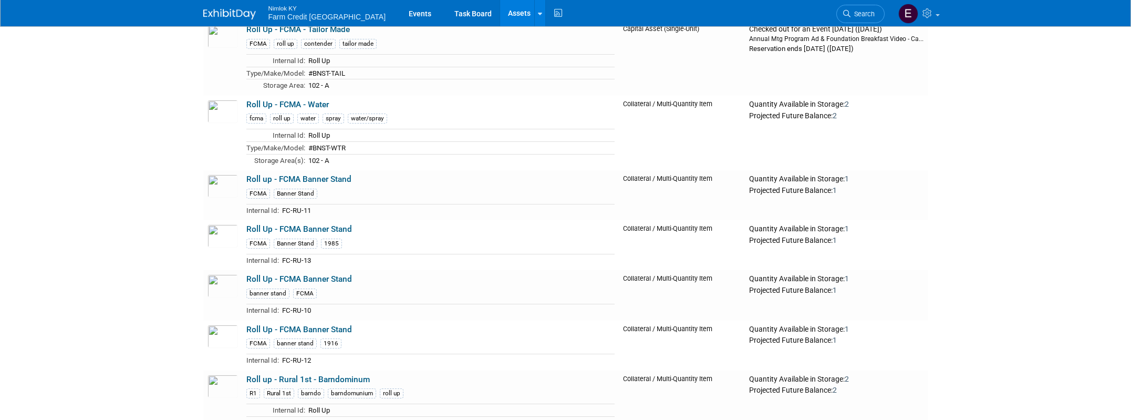
scroll to position [14877, 0]
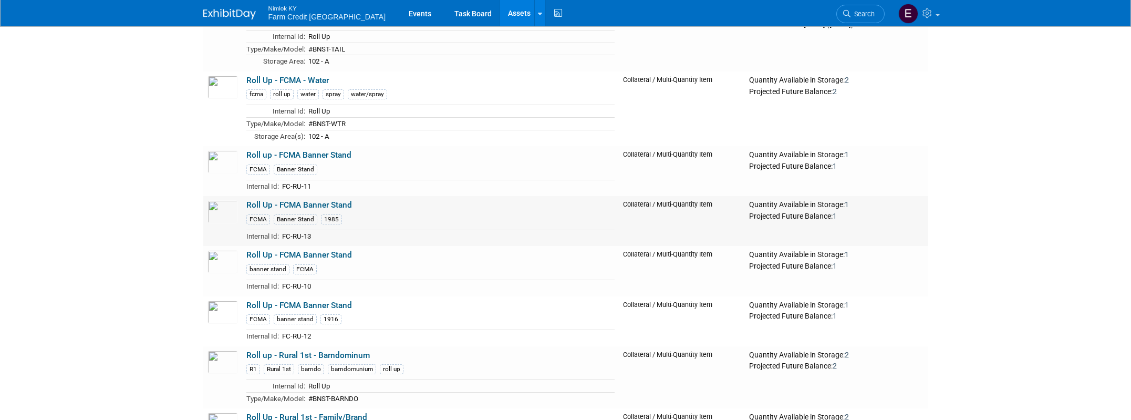
click at [295, 205] on link "Roll Up - FCMA Banner Stand" at bounding box center [299, 204] width 106 height 9
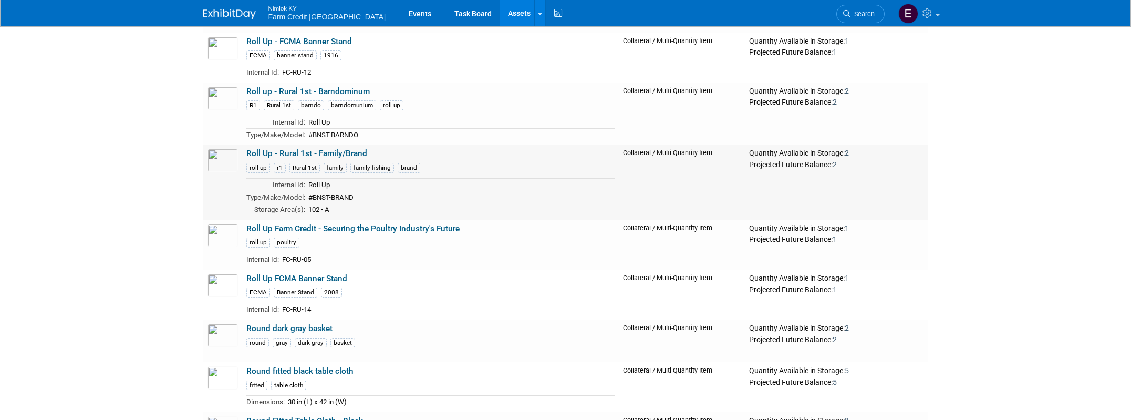
scroll to position [15168, 0]
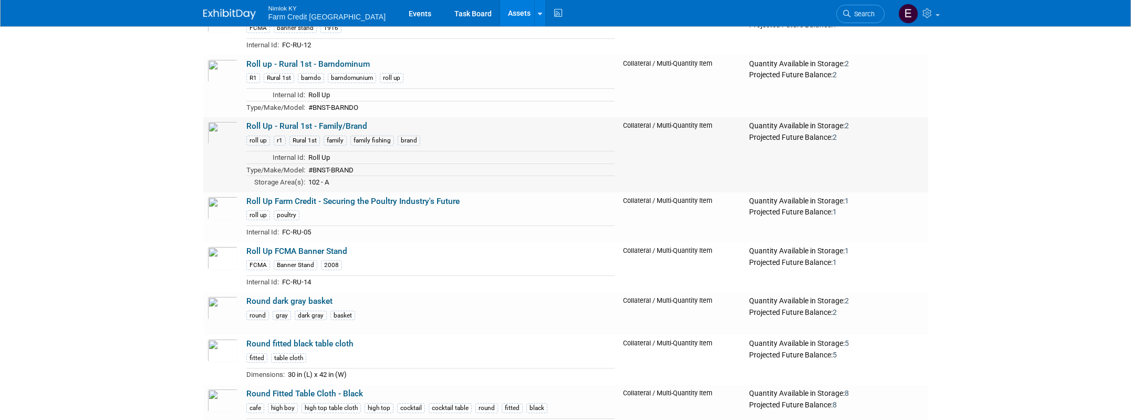
click at [278, 251] on link "Roll Up FCMA Banner Stand" at bounding box center [296, 250] width 101 height 9
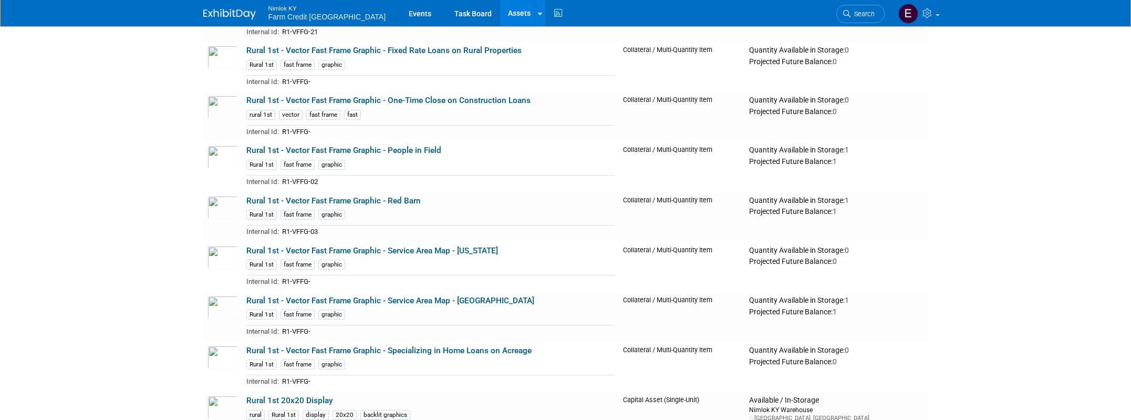
scroll to position [16122, 0]
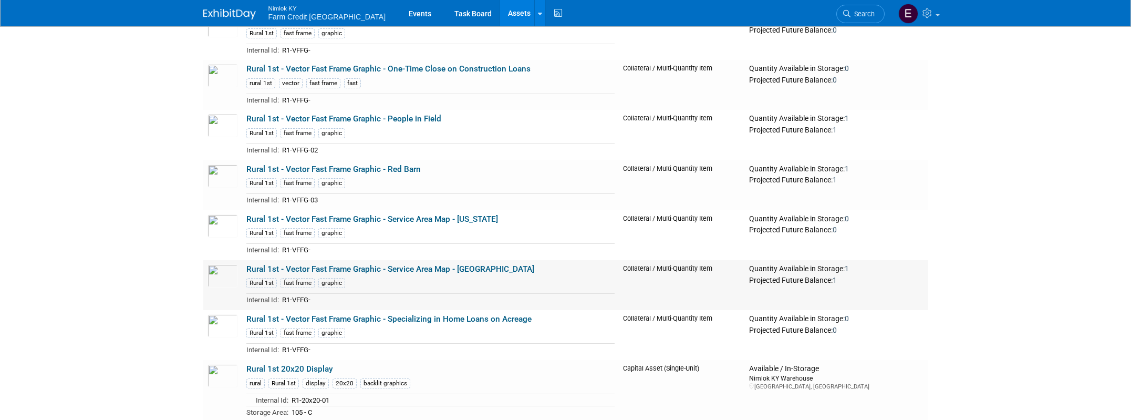
click at [325, 266] on link "Rural 1st - Vector Fast Frame Graphic - Service Area Map - USA" at bounding box center [390, 268] width 288 height 9
click at [369, 223] on link "Rural 1st - Vector Fast Frame Graphic - Service Area Map - California" at bounding box center [372, 218] width 252 height 9
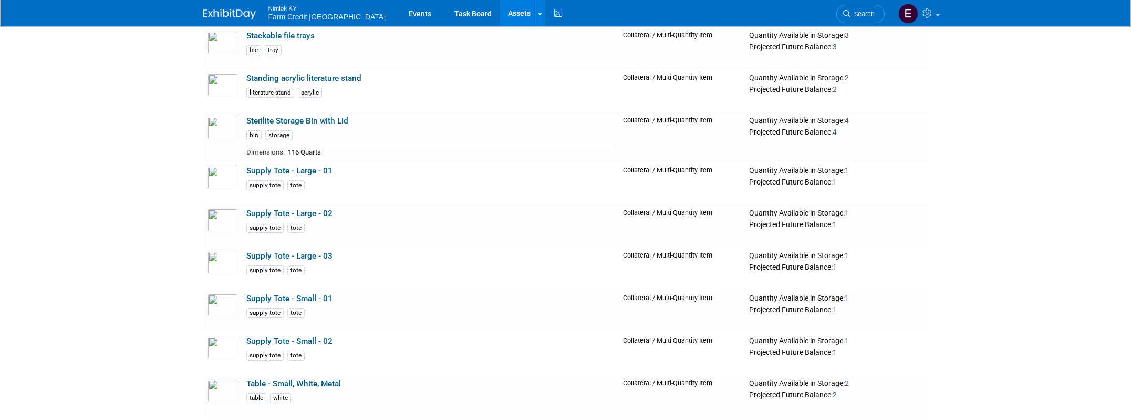
scroll to position [17256, 0]
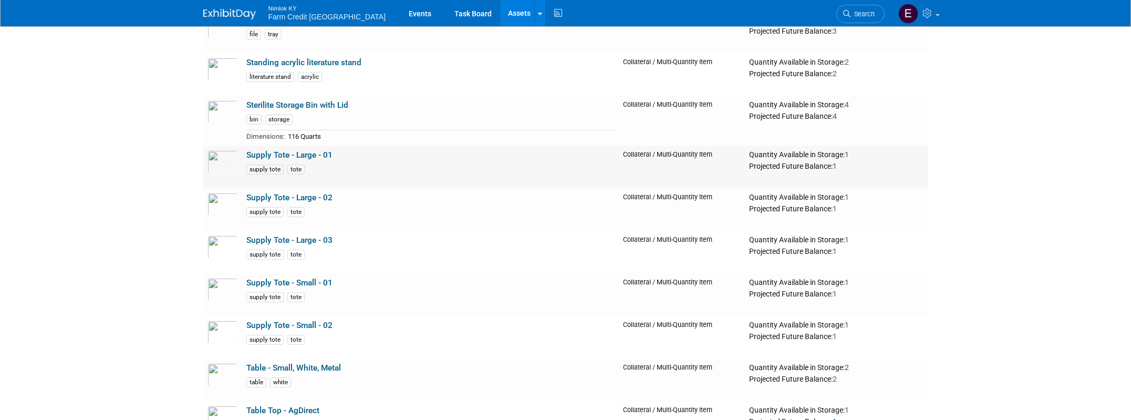
click at [270, 156] on link "Supply Tote - Large - 01" at bounding box center [289, 154] width 86 height 9
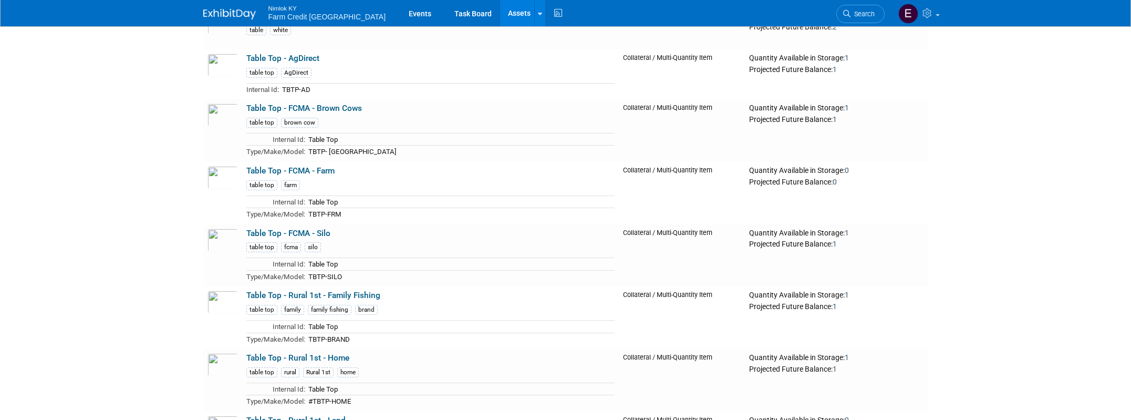
scroll to position [17620, 0]
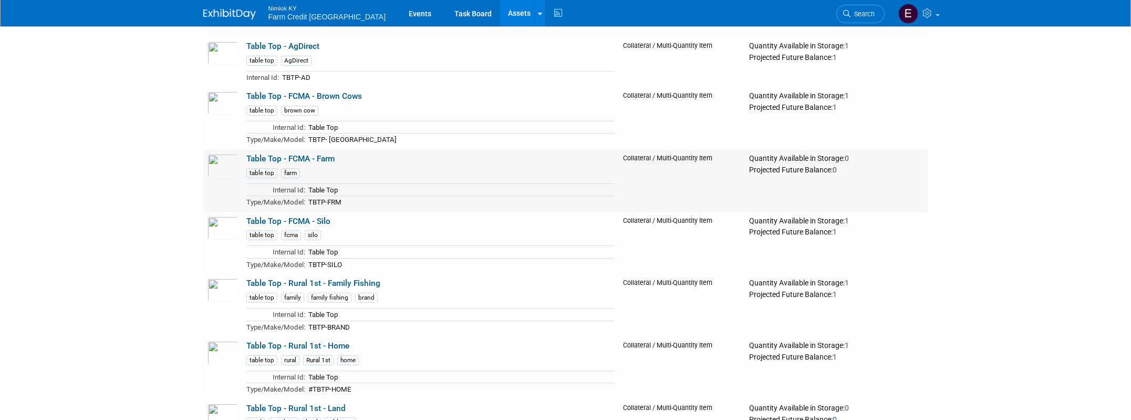
click at [284, 156] on link "Table Top - FCMA - Farm" at bounding box center [290, 158] width 88 height 9
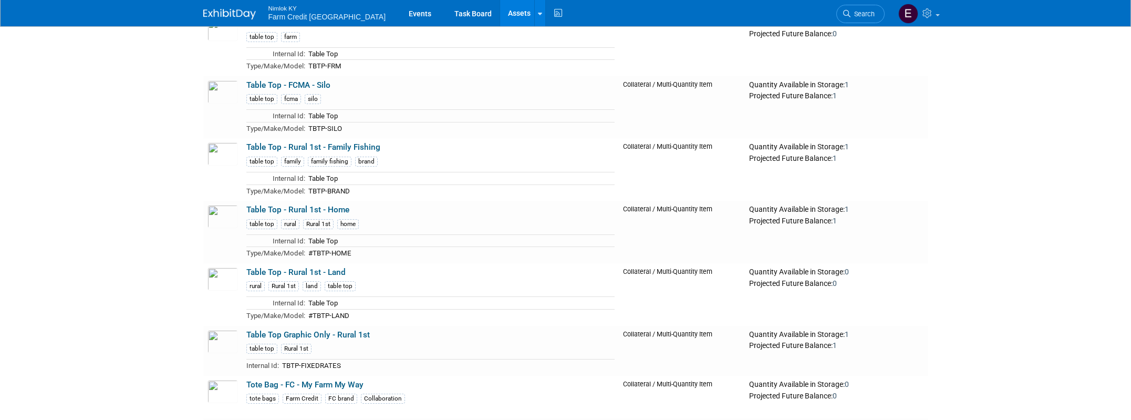
scroll to position [17758, 0]
click at [285, 148] on link "Table Top - Rural 1st - Family Fishing" at bounding box center [313, 145] width 134 height 9
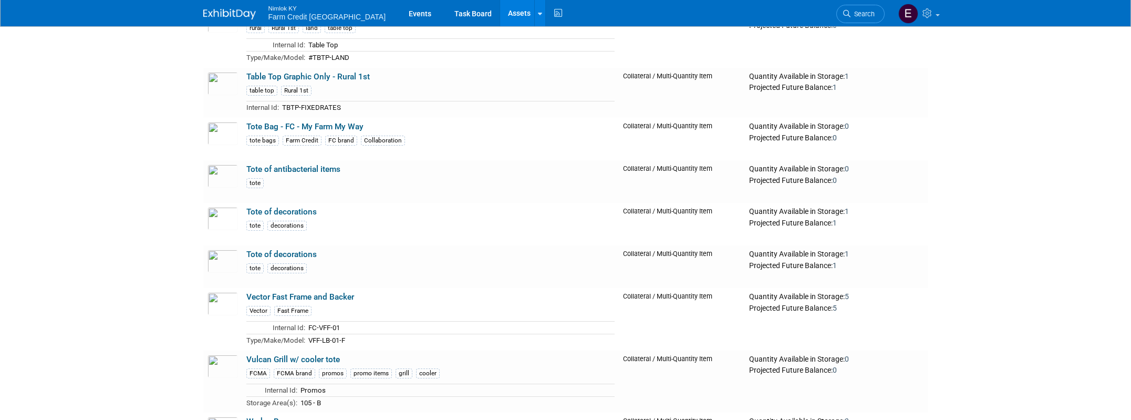
scroll to position [18018, 0]
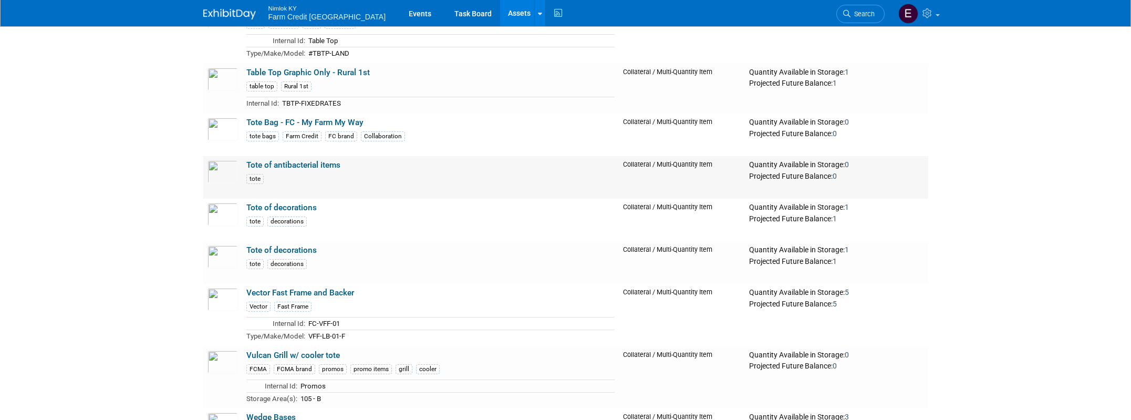
click at [296, 163] on link "Tote of antibacterial items" at bounding box center [293, 164] width 94 height 9
click at [277, 206] on link "Tote of decorations" at bounding box center [281, 207] width 70 height 9
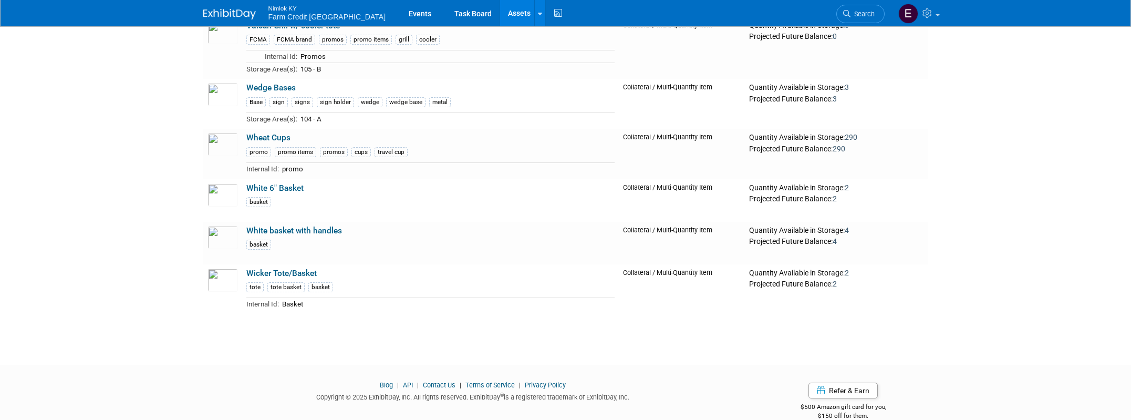
scroll to position [18357, 0]
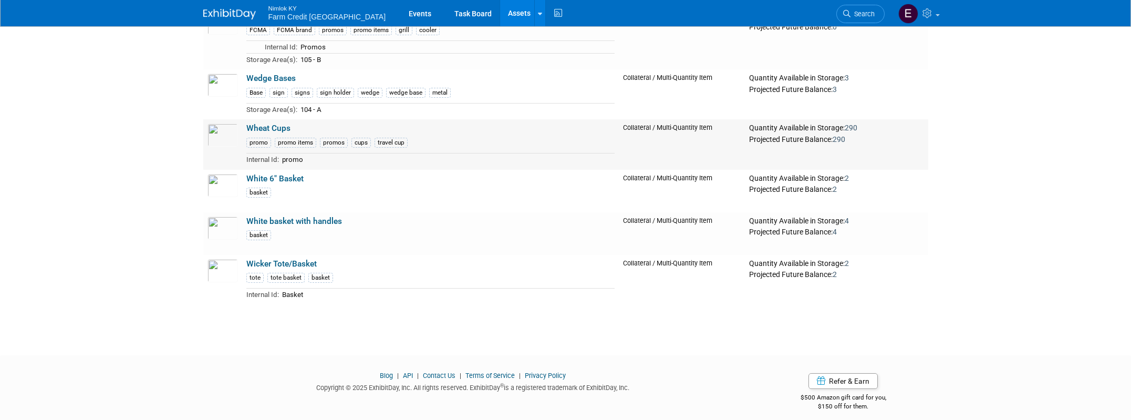
click at [280, 127] on link "Wheat Cups" at bounding box center [268, 127] width 44 height 9
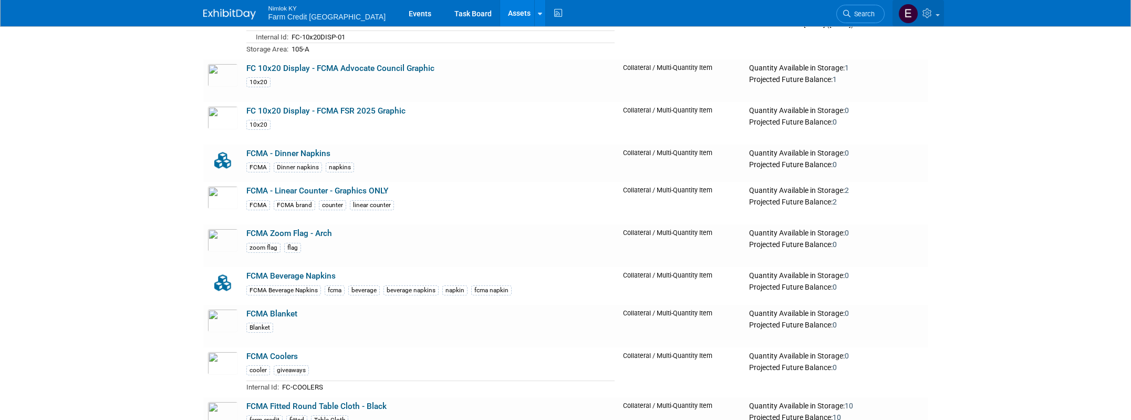
scroll to position [7562, 0]
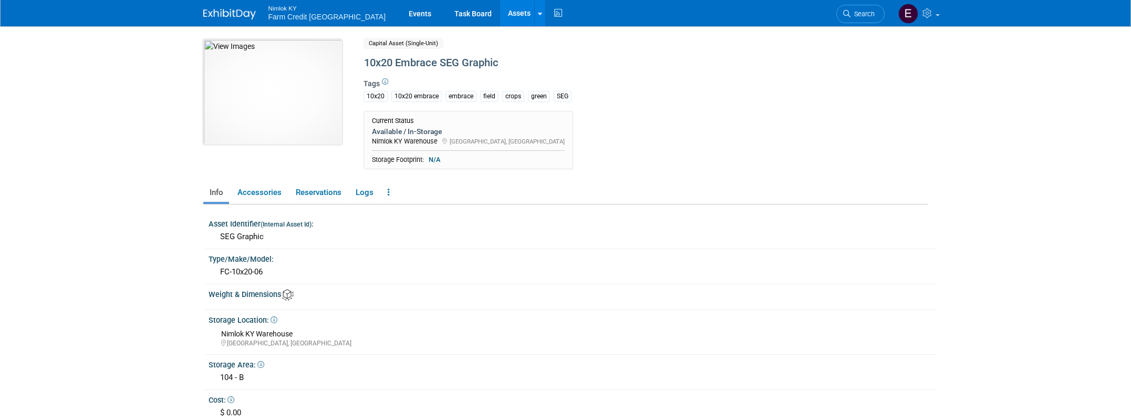
click at [318, 127] on img at bounding box center [272, 91] width 139 height 105
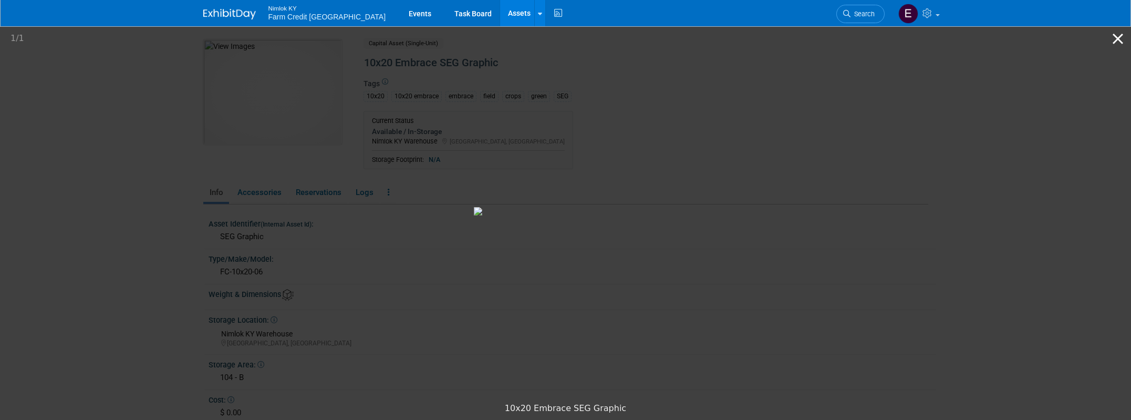
click at [1123, 33] on button "Close gallery" at bounding box center [1118, 38] width 26 height 25
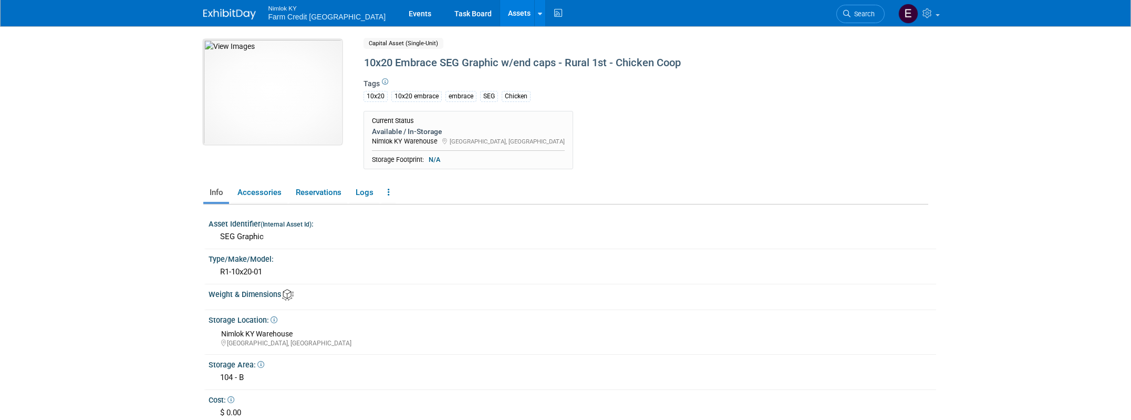
click at [261, 104] on img at bounding box center [272, 91] width 139 height 105
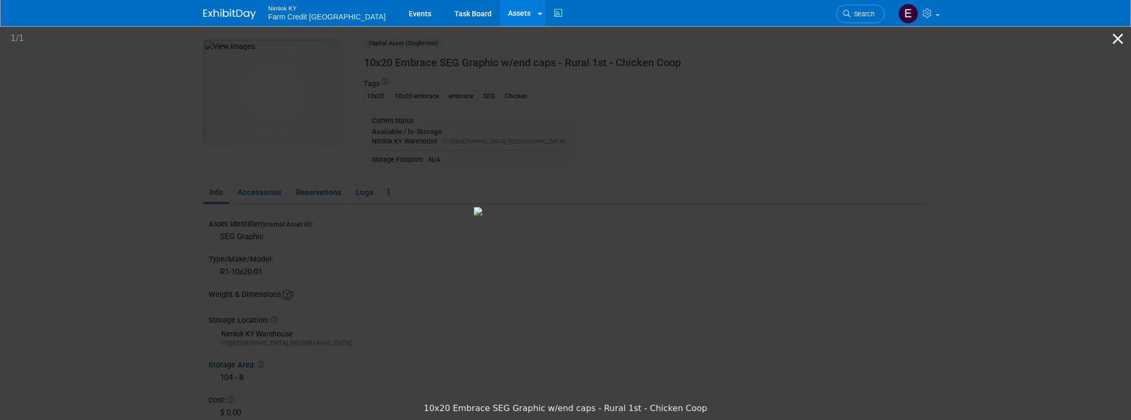
click at [1121, 40] on button "Close gallery" at bounding box center [1118, 38] width 26 height 25
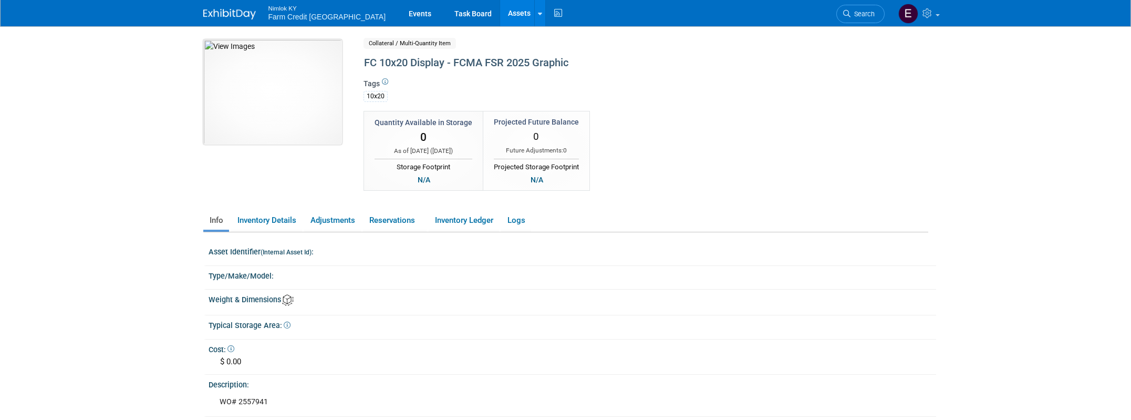
click at [253, 101] on img at bounding box center [272, 91] width 139 height 105
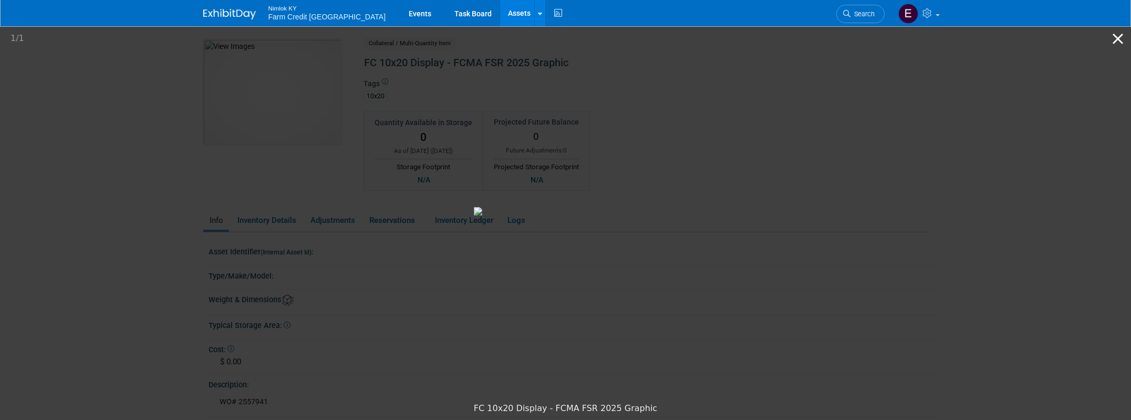
click at [1111, 43] on button "Close gallery" at bounding box center [1118, 38] width 26 height 25
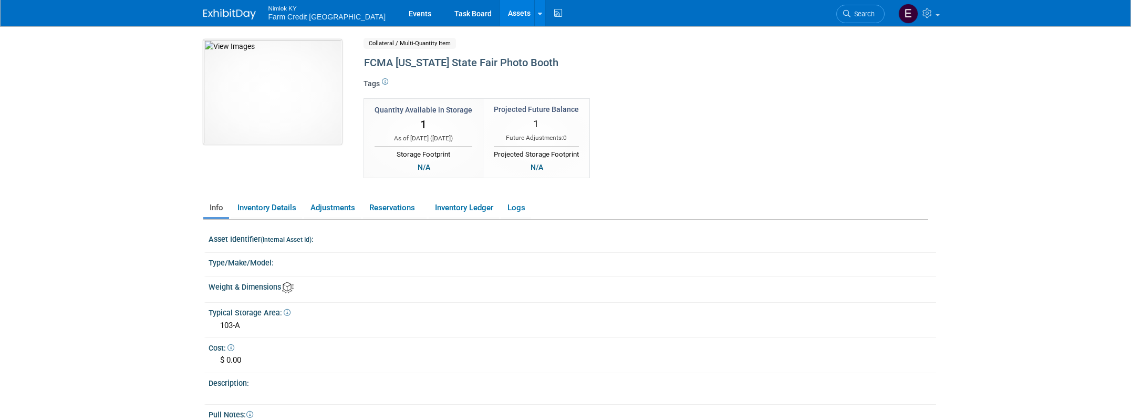
click at [256, 94] on img at bounding box center [272, 91] width 139 height 105
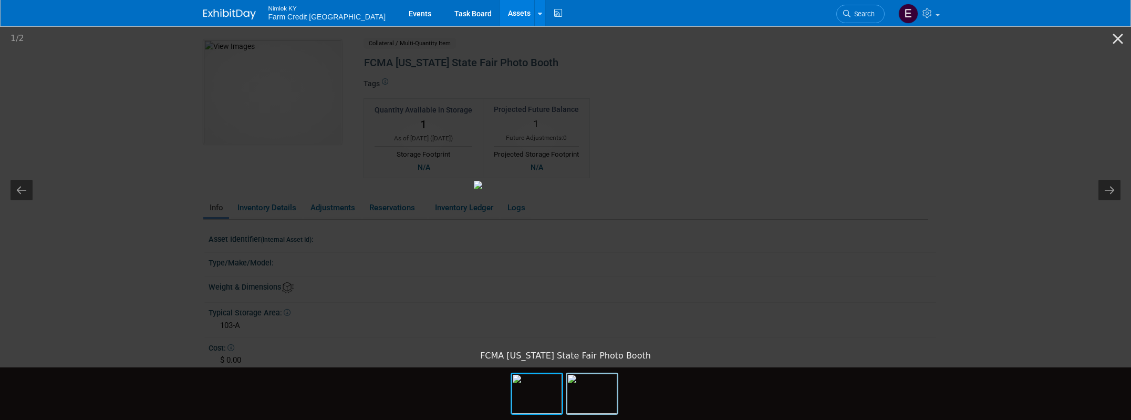
click at [570, 388] on img at bounding box center [592, 394] width 50 height 40
click at [545, 394] on img at bounding box center [537, 394] width 50 height 40
click at [1119, 42] on button "Close gallery" at bounding box center [1118, 38] width 26 height 25
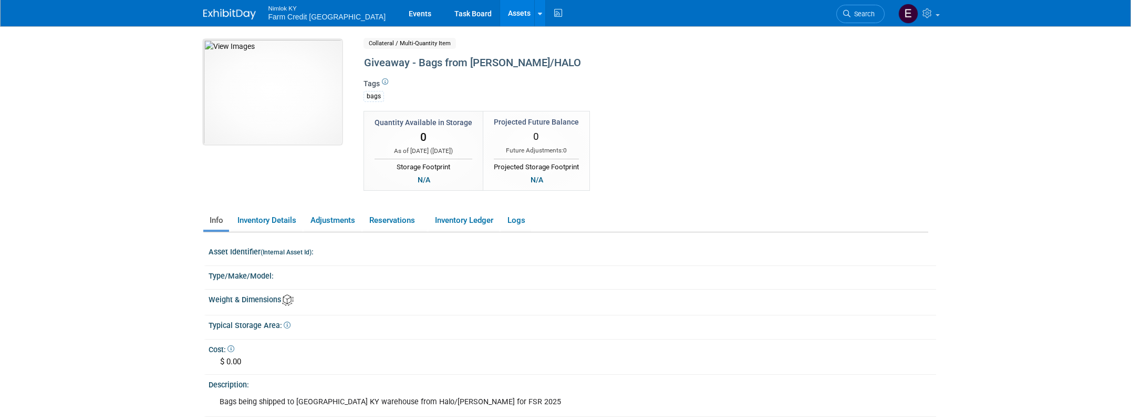
click at [258, 128] on img at bounding box center [272, 91] width 139 height 105
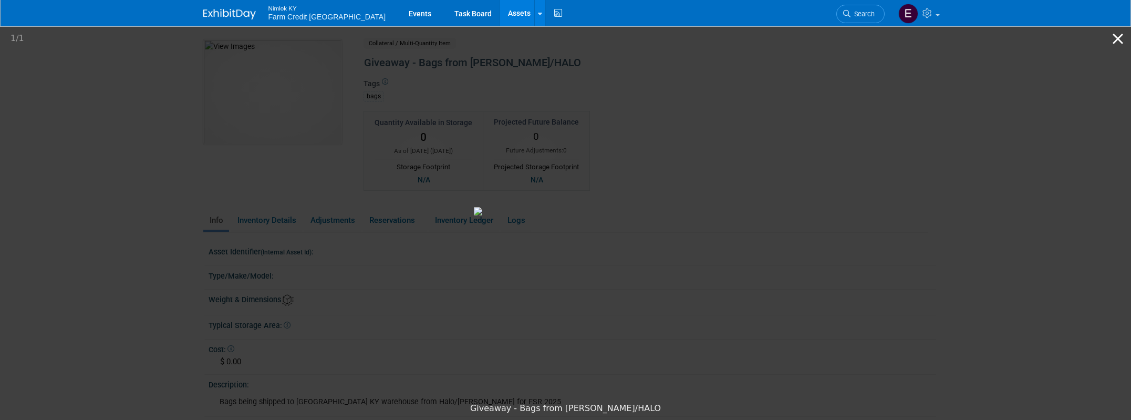
click at [1119, 40] on button "Close gallery" at bounding box center [1118, 38] width 26 height 25
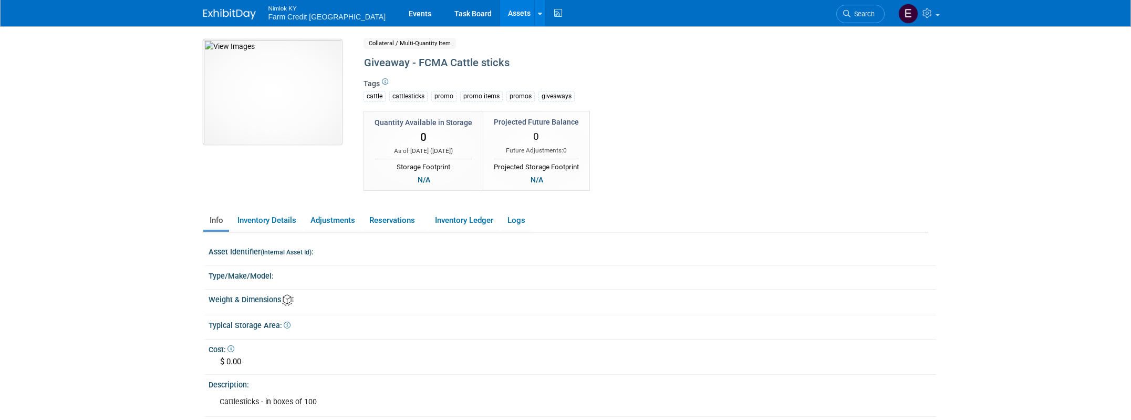
click at [241, 91] on img at bounding box center [272, 91] width 139 height 105
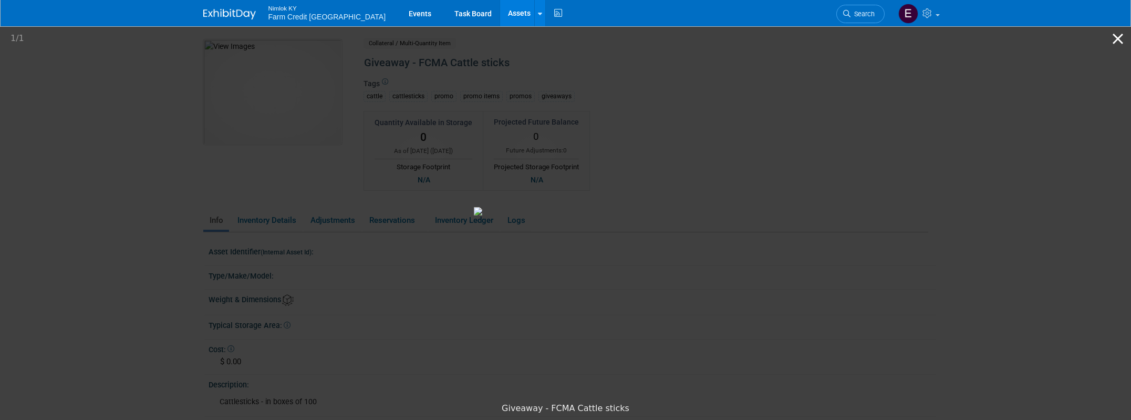
click at [1119, 39] on button "Close gallery" at bounding box center [1118, 38] width 26 height 25
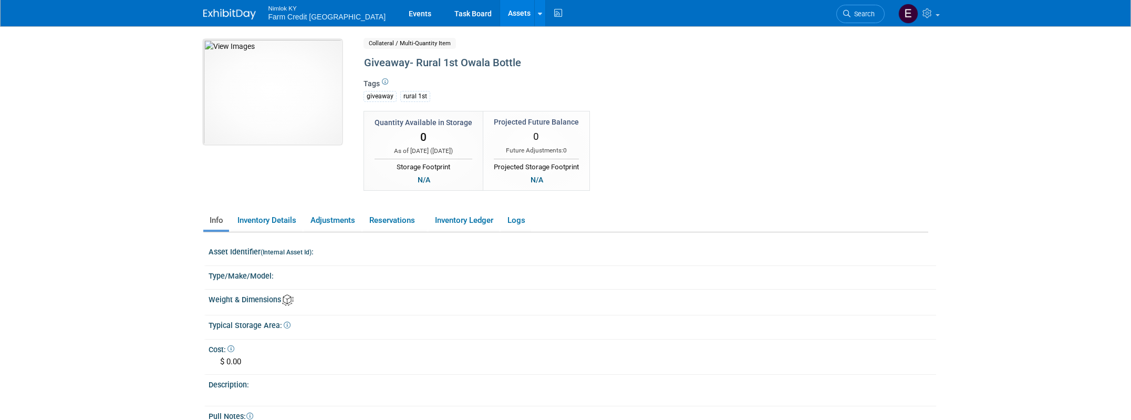
click at [286, 97] on img at bounding box center [272, 91] width 139 height 105
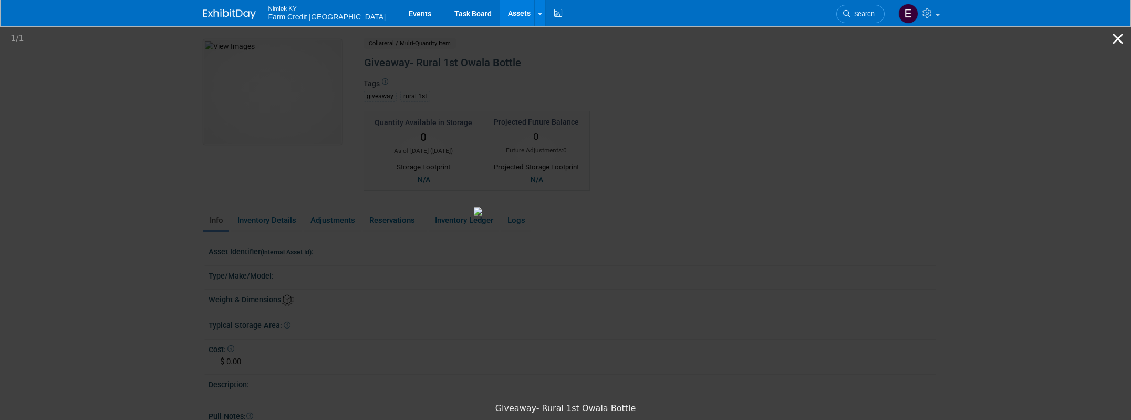
click at [1120, 42] on button "Close gallery" at bounding box center [1118, 38] width 26 height 25
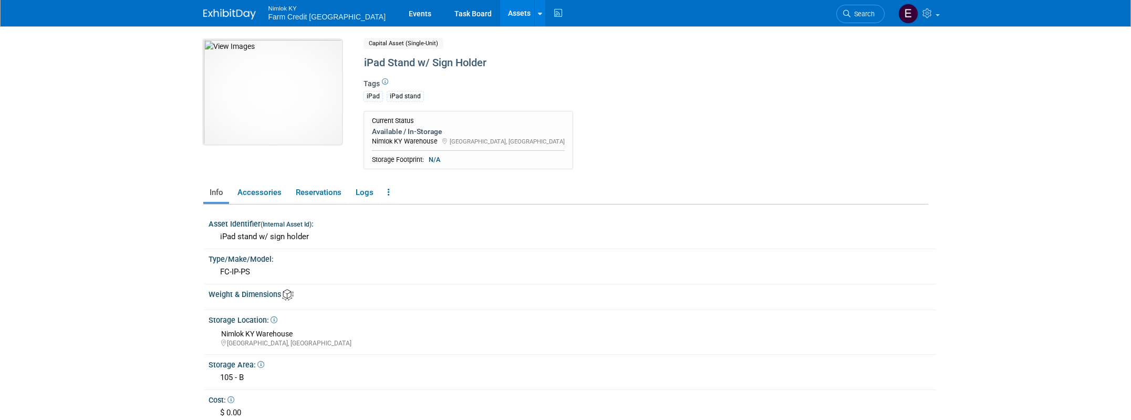
click at [266, 100] on img at bounding box center [272, 91] width 139 height 105
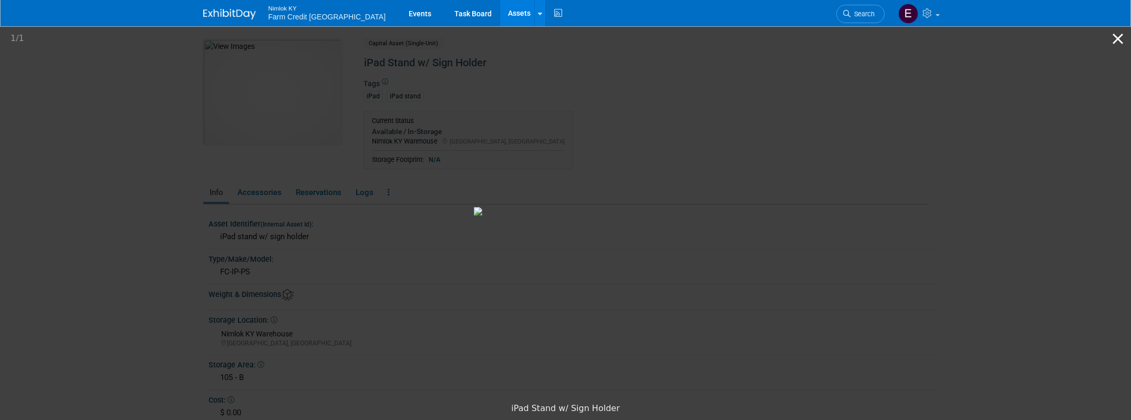
click at [1122, 43] on button "Close gallery" at bounding box center [1118, 38] width 26 height 25
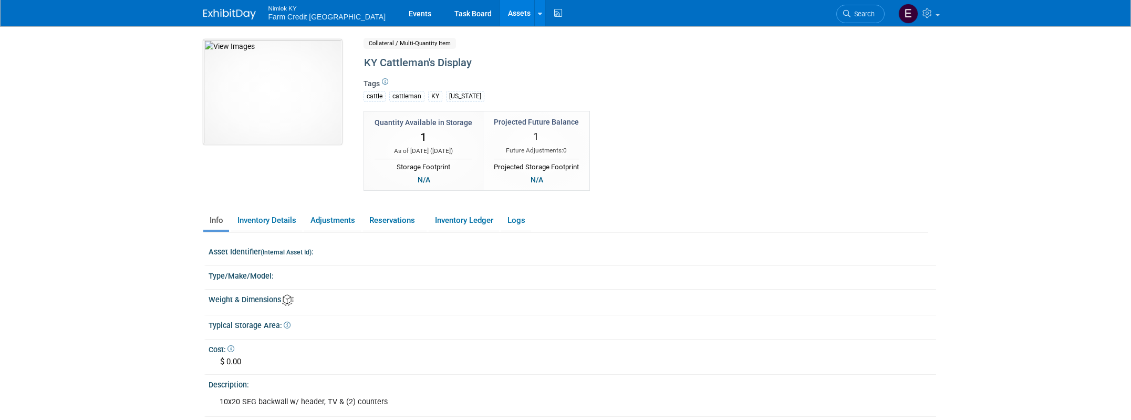
click at [240, 92] on img at bounding box center [272, 91] width 139 height 105
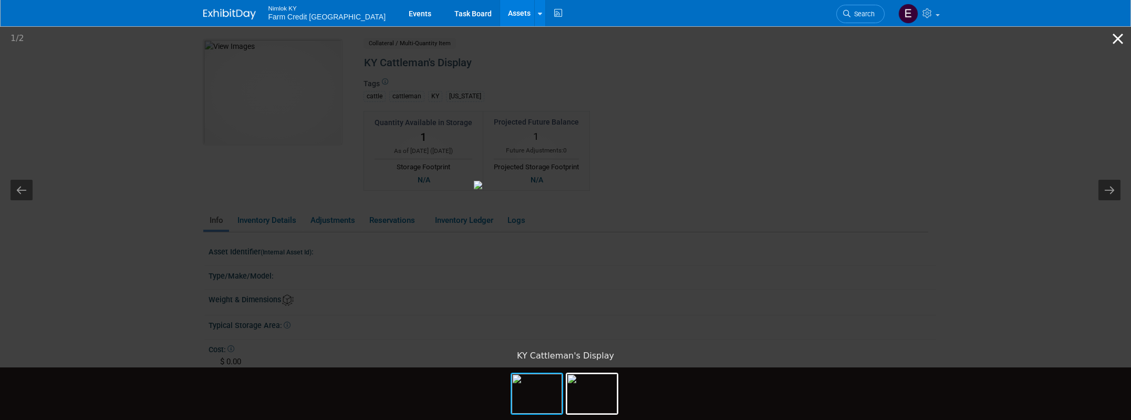
click at [1120, 38] on button "Close gallery" at bounding box center [1118, 38] width 26 height 25
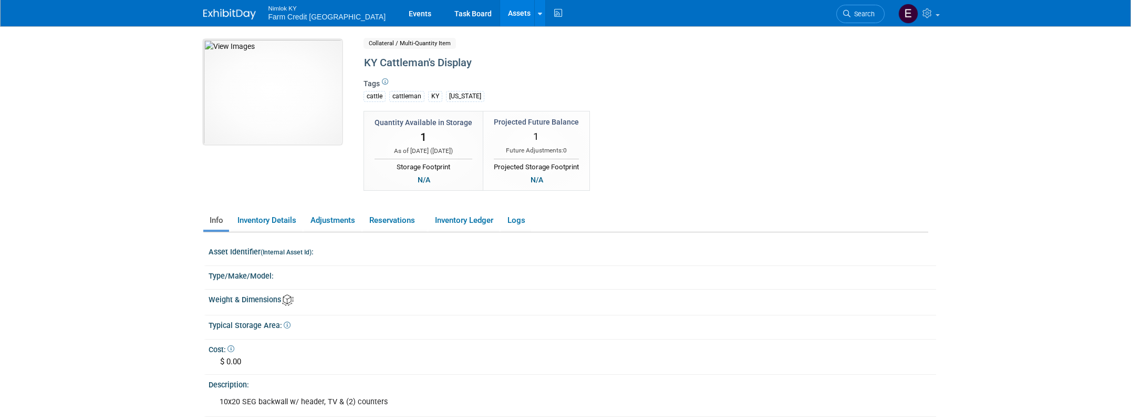
click at [267, 91] on img at bounding box center [272, 91] width 139 height 105
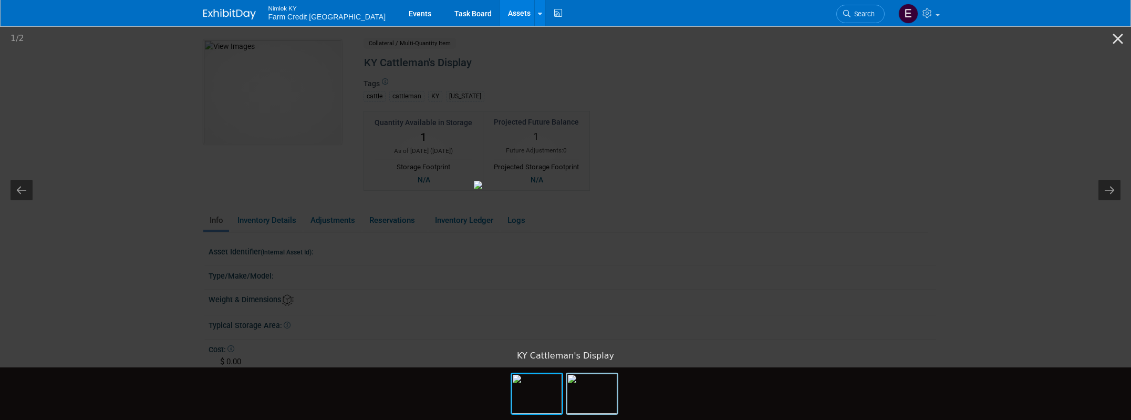
click at [598, 378] on img at bounding box center [592, 394] width 50 height 40
click at [1113, 38] on button "Close gallery" at bounding box center [1118, 38] width 26 height 25
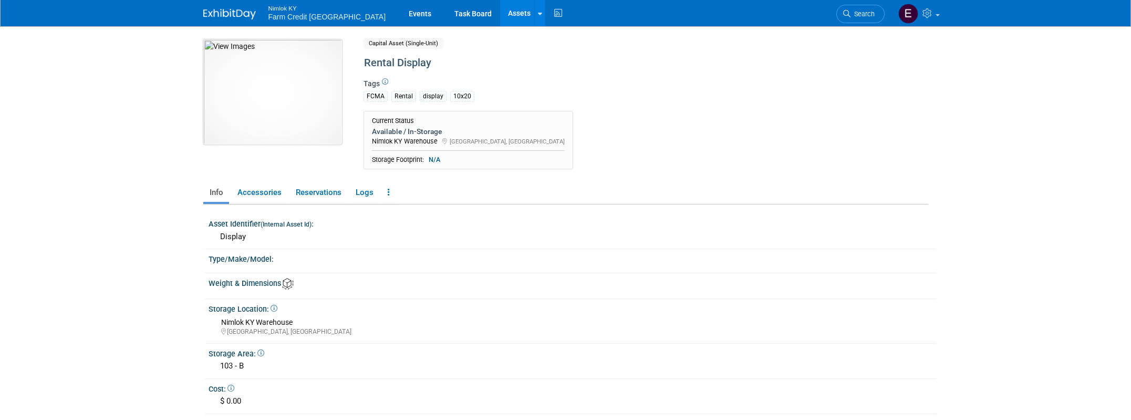
click at [297, 109] on img at bounding box center [272, 91] width 139 height 105
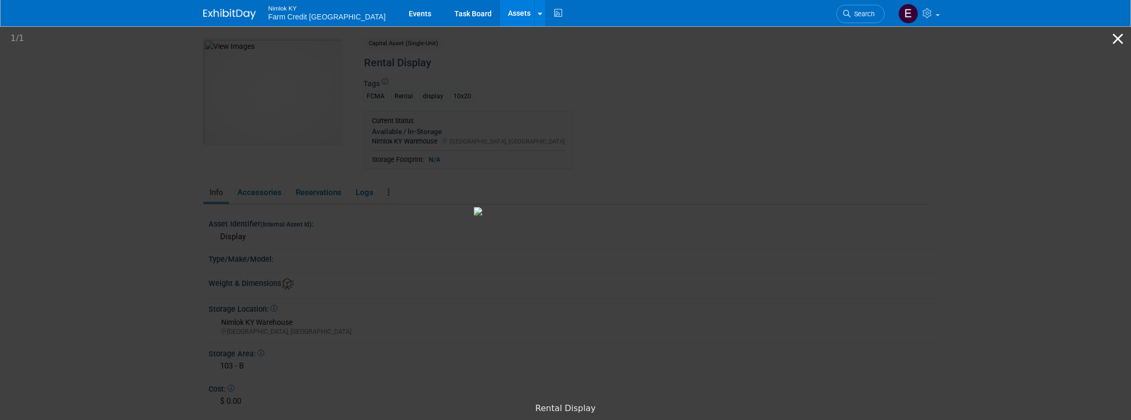
click at [1115, 33] on button "Close gallery" at bounding box center [1118, 38] width 26 height 25
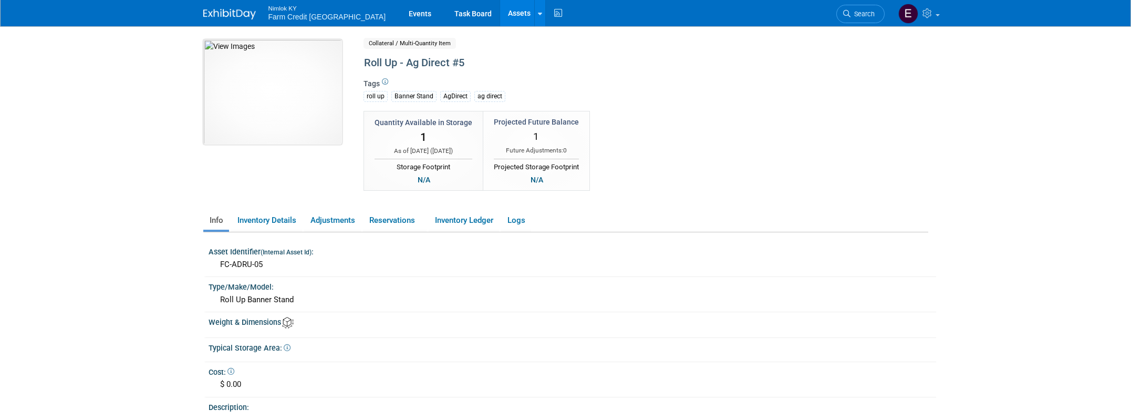
click at [266, 102] on img at bounding box center [272, 91] width 139 height 105
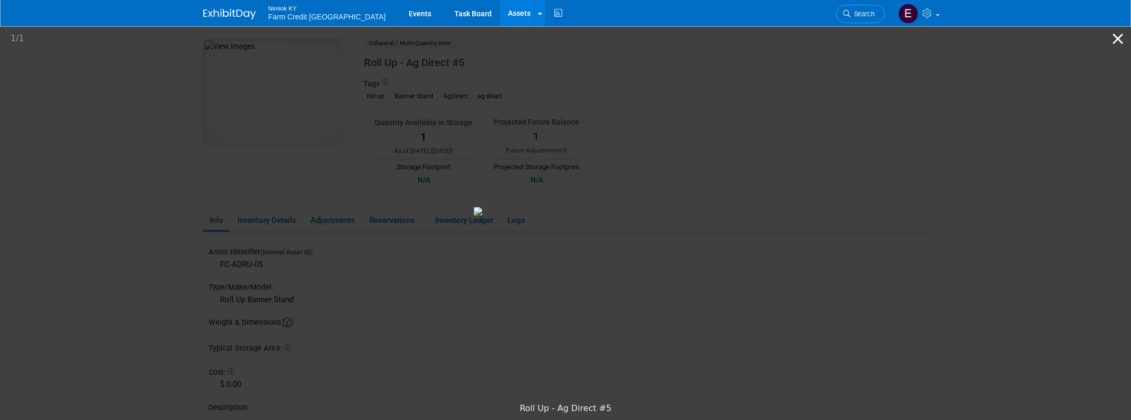
click at [1122, 36] on button "Close gallery" at bounding box center [1118, 38] width 26 height 25
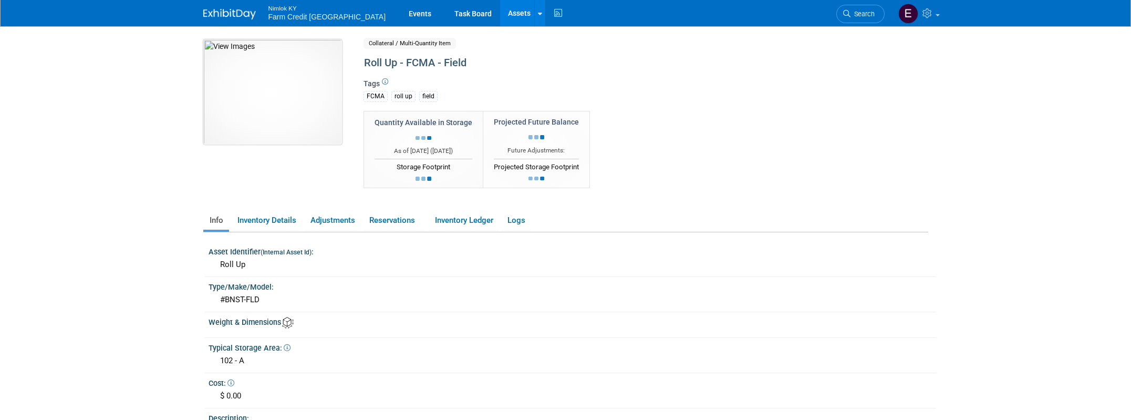
click at [273, 112] on img at bounding box center [272, 91] width 139 height 105
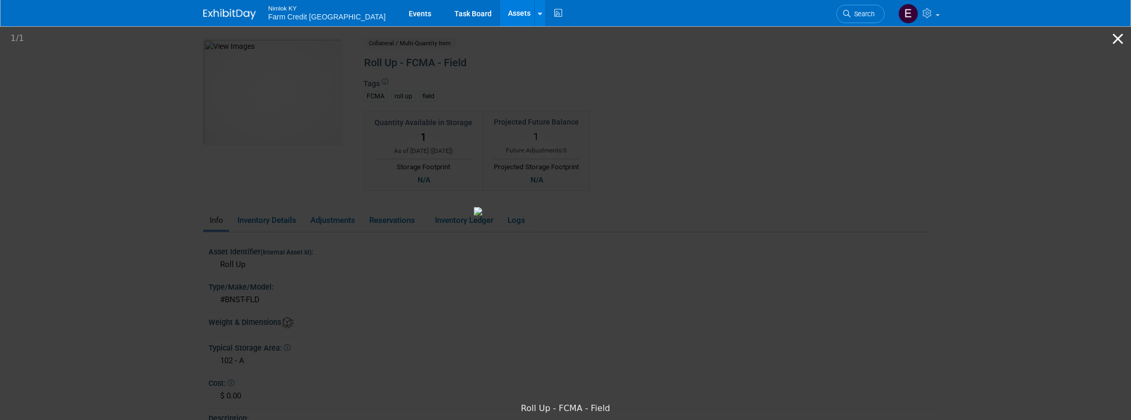
click at [1115, 37] on button "Close gallery" at bounding box center [1118, 38] width 26 height 25
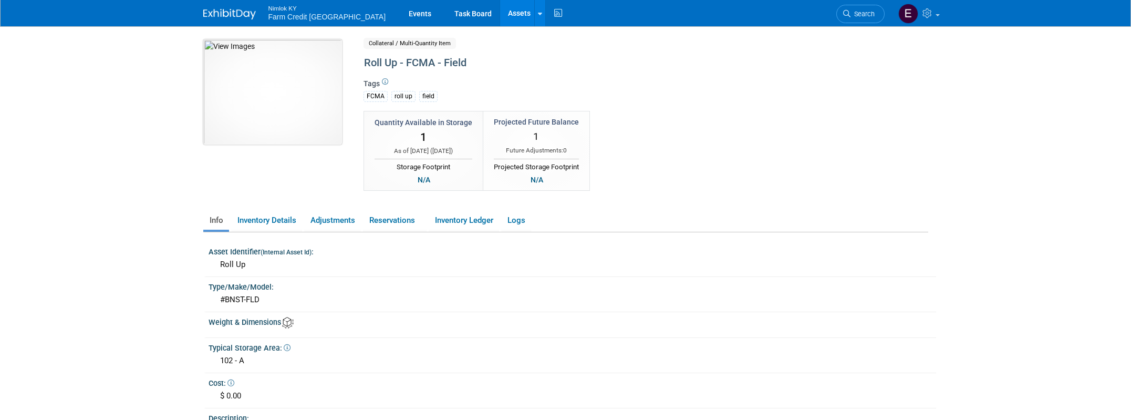
click at [281, 103] on img at bounding box center [272, 91] width 139 height 105
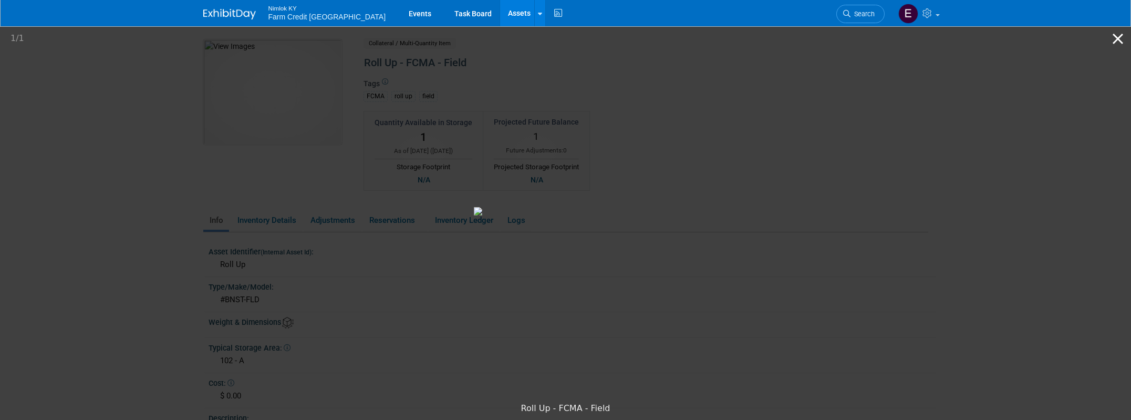
click at [1109, 44] on button "Close gallery" at bounding box center [1118, 38] width 26 height 25
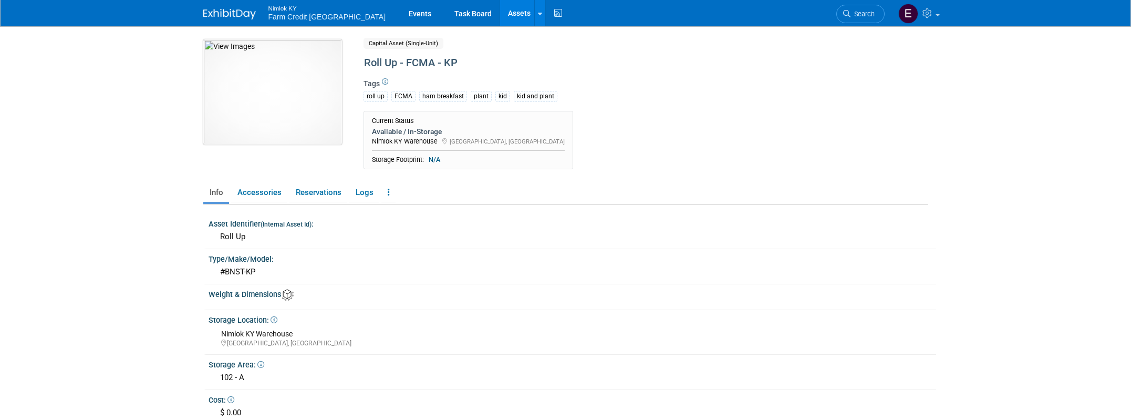
click at [291, 75] on img at bounding box center [272, 91] width 139 height 105
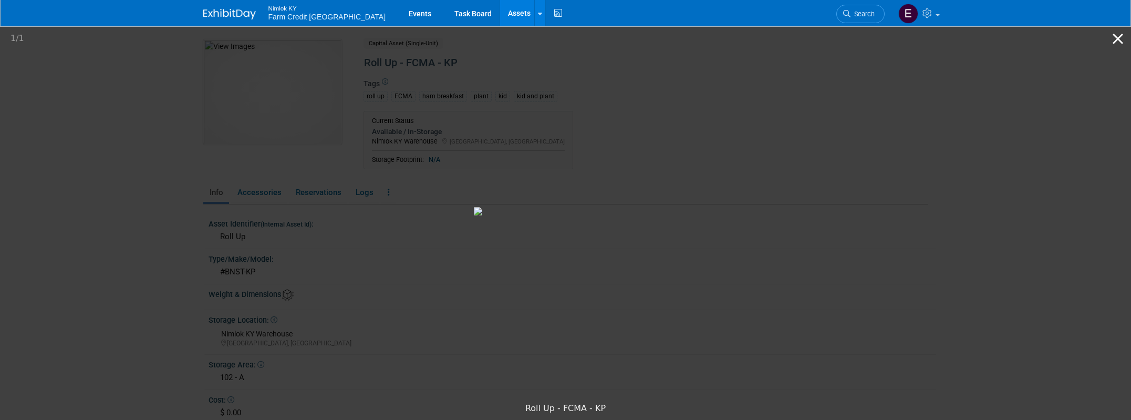
click at [1116, 43] on button "Close gallery" at bounding box center [1118, 38] width 26 height 25
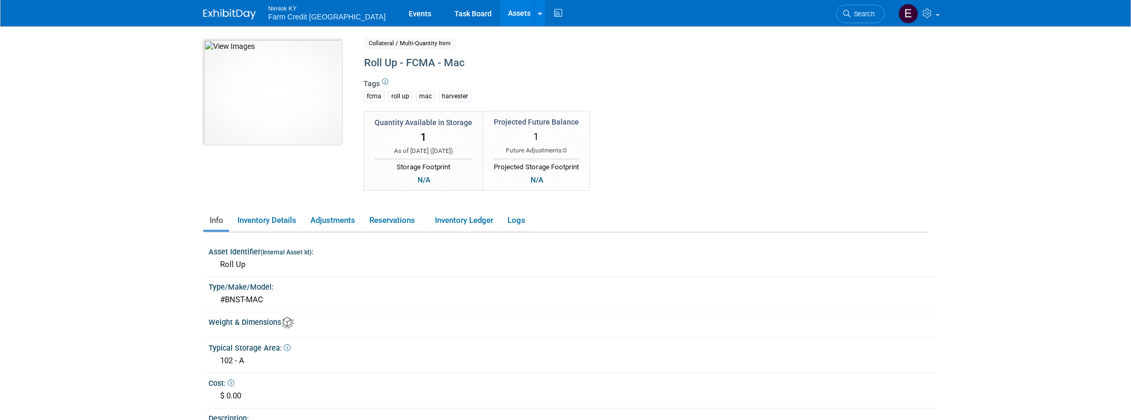
click at [269, 106] on img at bounding box center [272, 91] width 139 height 105
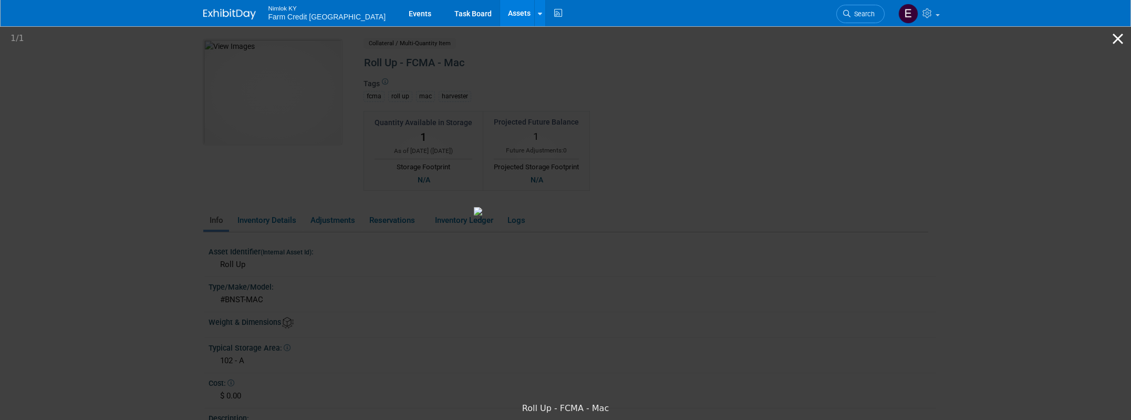
click at [1111, 39] on button "Close gallery" at bounding box center [1118, 38] width 26 height 25
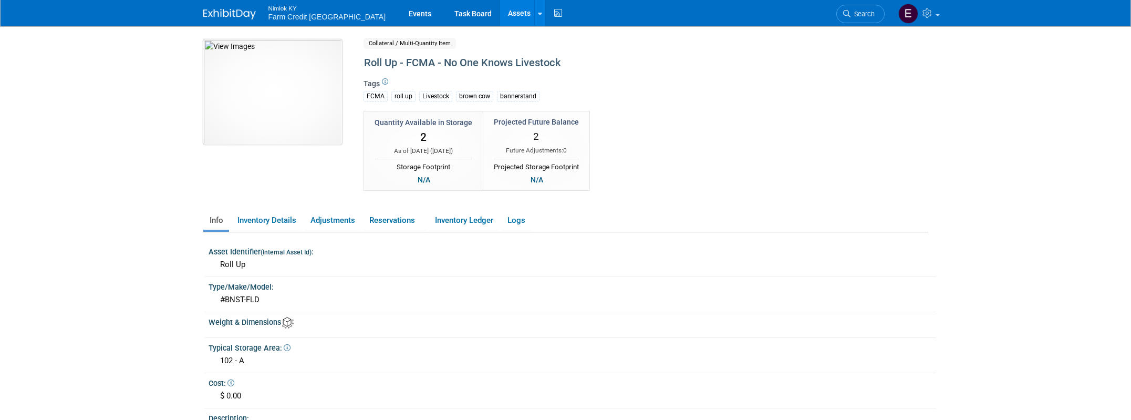
click at [283, 122] on img at bounding box center [272, 91] width 139 height 105
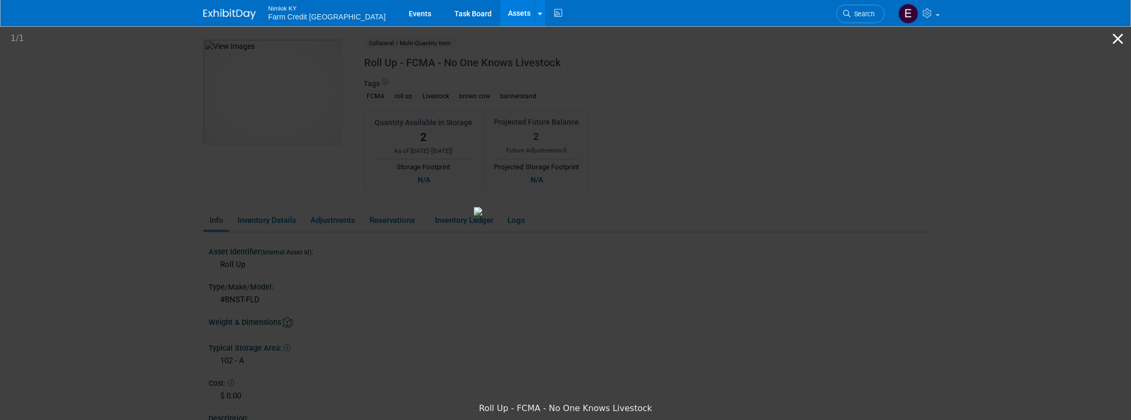
click at [1117, 33] on button "Close gallery" at bounding box center [1118, 38] width 26 height 25
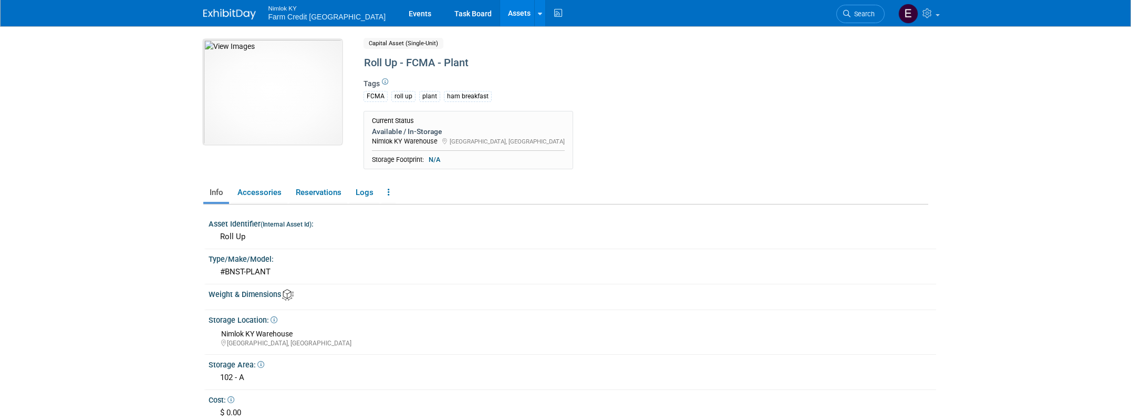
click at [310, 115] on img at bounding box center [272, 91] width 139 height 105
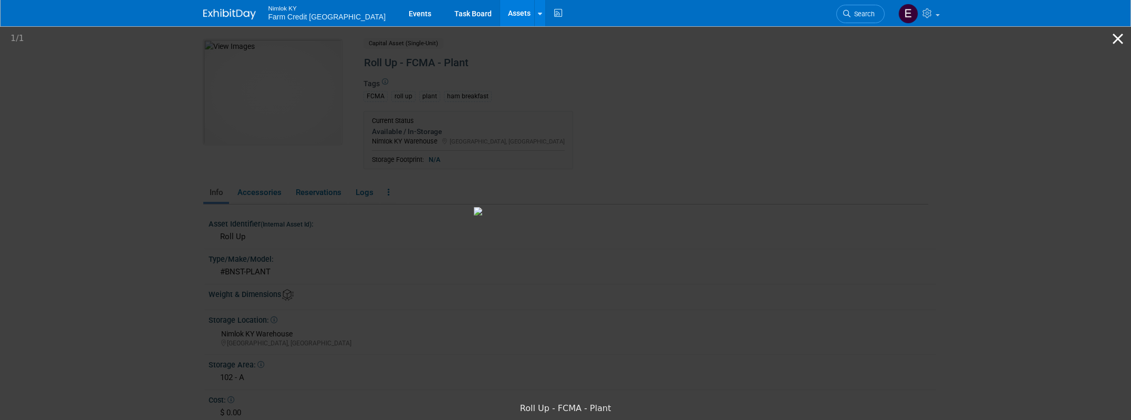
click at [1114, 38] on button "Close gallery" at bounding box center [1118, 38] width 26 height 25
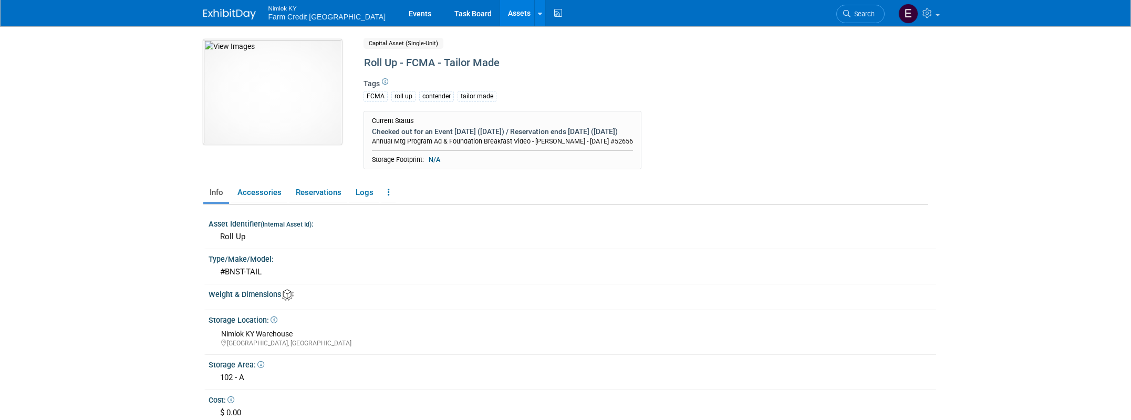
click at [289, 105] on img at bounding box center [272, 91] width 139 height 105
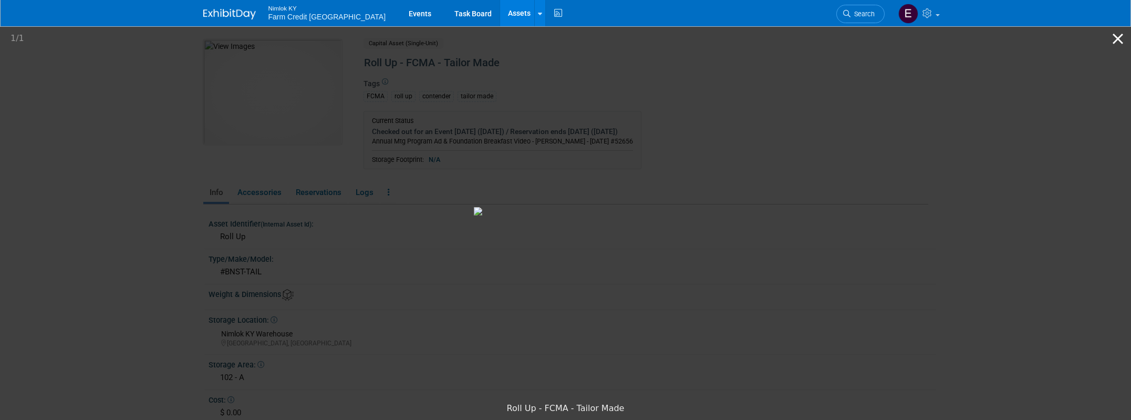
click at [1122, 38] on button "Close gallery" at bounding box center [1118, 38] width 26 height 25
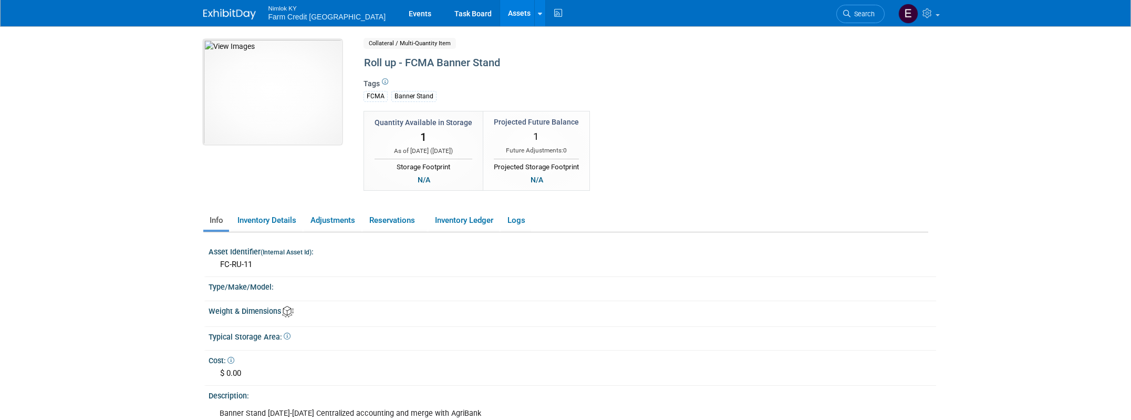
click at [268, 95] on img at bounding box center [272, 91] width 139 height 105
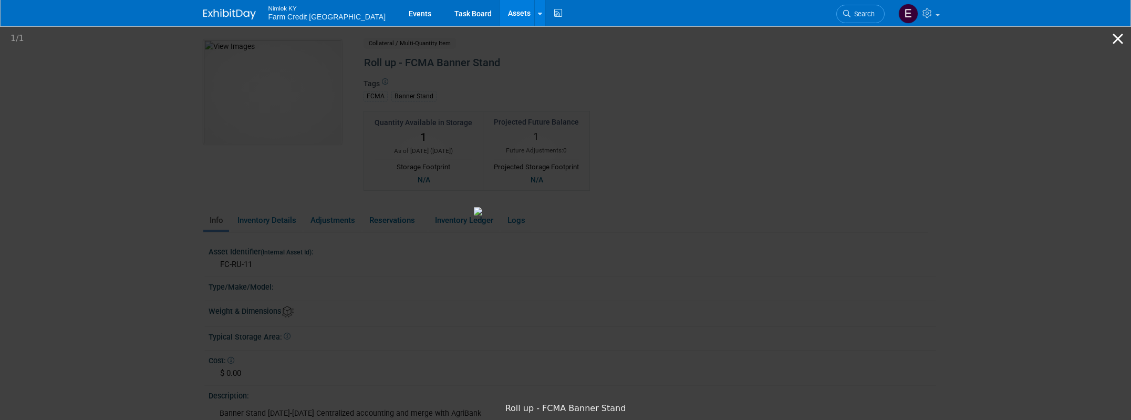
click at [1111, 34] on button "Close gallery" at bounding box center [1118, 38] width 26 height 25
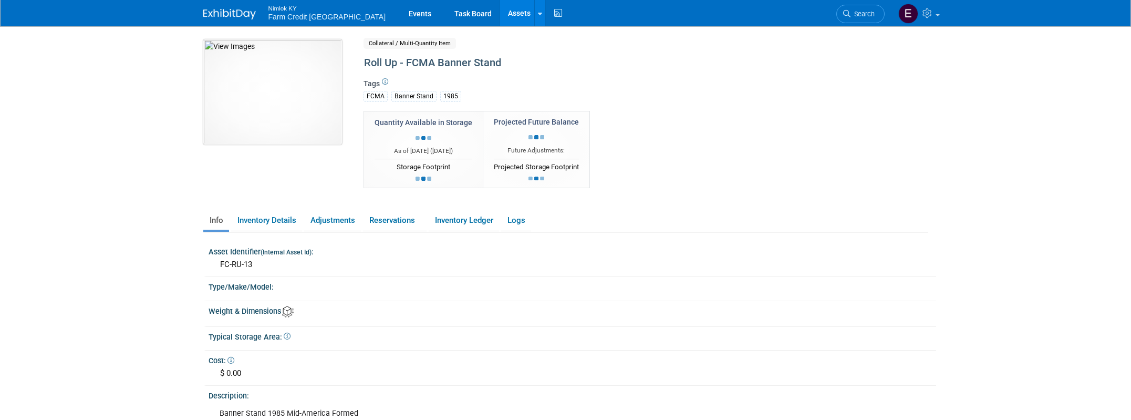
click at [276, 109] on img at bounding box center [272, 91] width 139 height 105
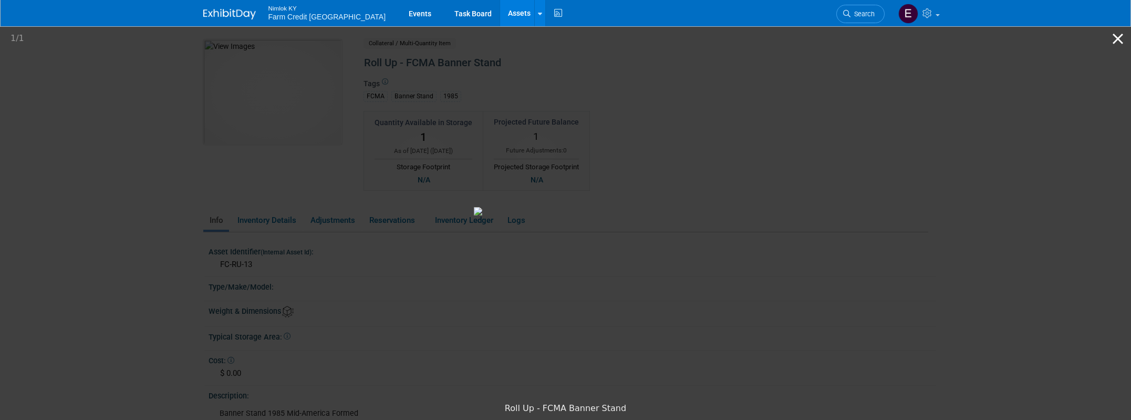
click at [1120, 42] on button "Close gallery" at bounding box center [1118, 38] width 26 height 25
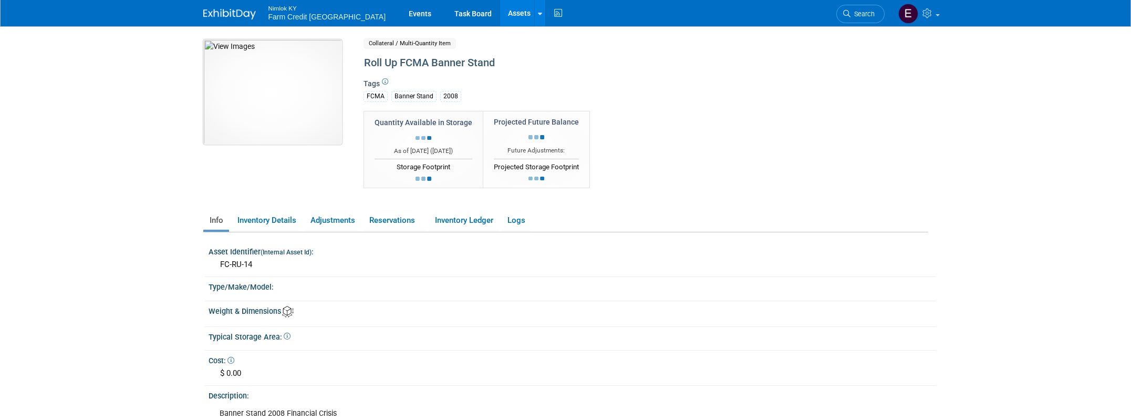
click at [262, 77] on img at bounding box center [272, 91] width 139 height 105
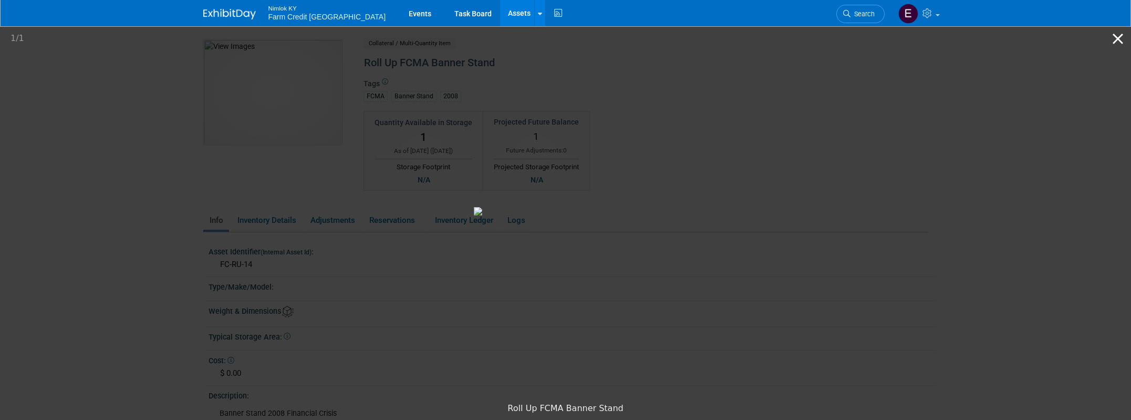
click at [1112, 34] on button "Close gallery" at bounding box center [1118, 38] width 26 height 25
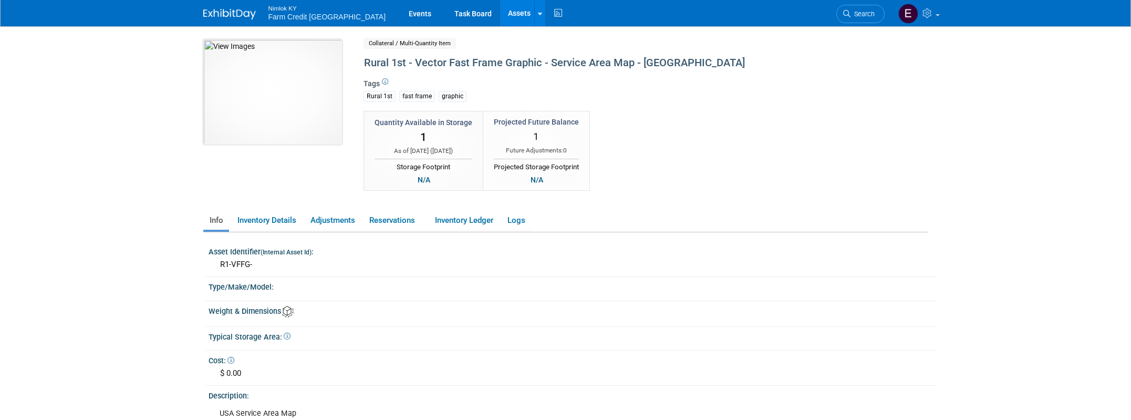
click at [282, 111] on img at bounding box center [272, 91] width 139 height 105
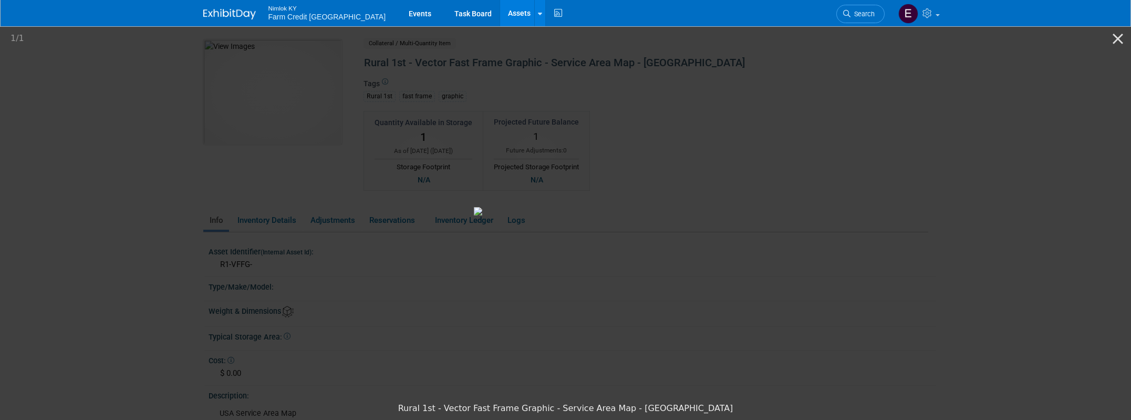
click at [558, 215] on img at bounding box center [566, 211] width 184 height 8
click at [1114, 38] on button "Close gallery" at bounding box center [1118, 38] width 26 height 25
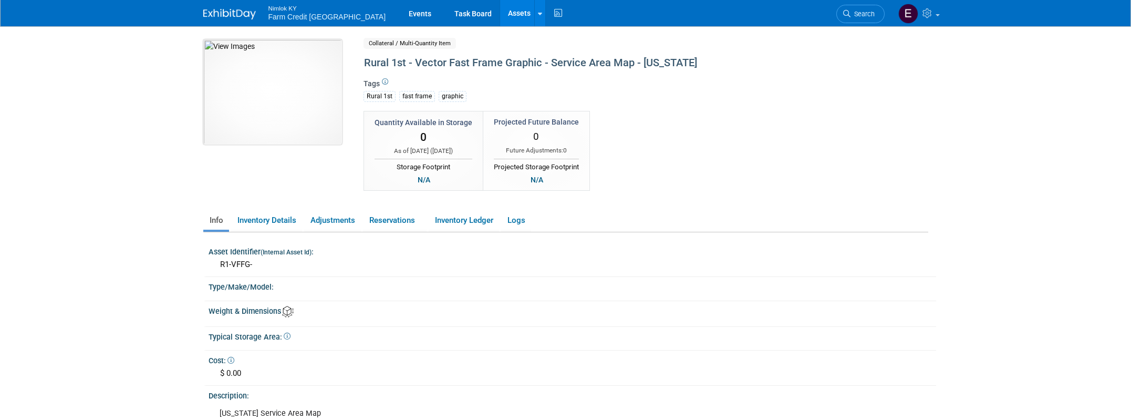
click at [291, 107] on img at bounding box center [272, 91] width 139 height 105
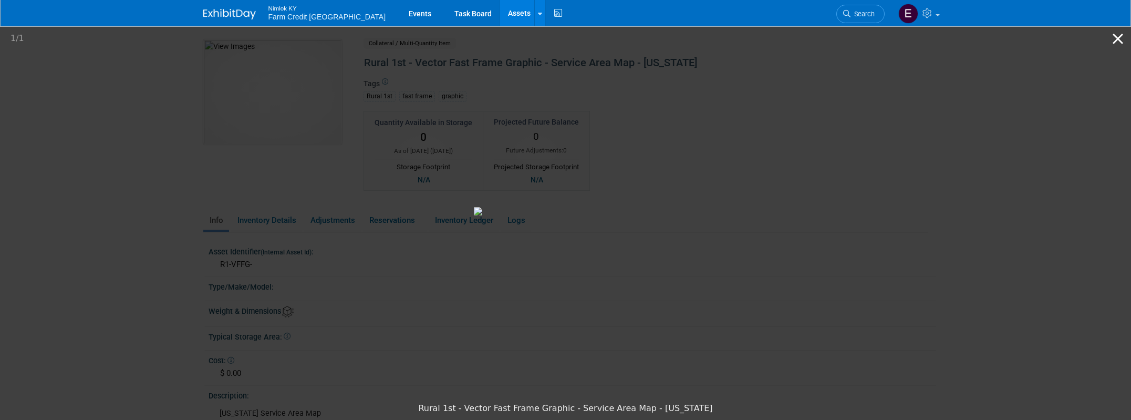
click at [1115, 40] on button "Close gallery" at bounding box center [1118, 38] width 26 height 25
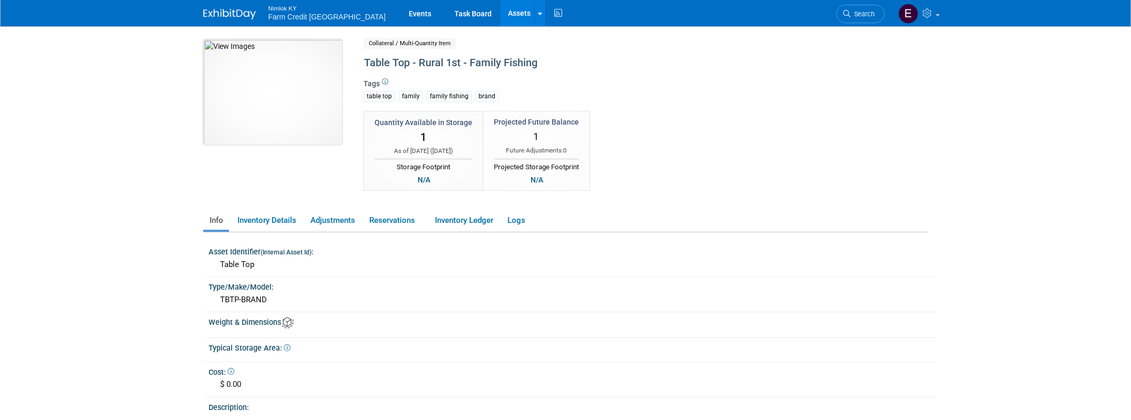
click at [274, 122] on img at bounding box center [272, 91] width 139 height 105
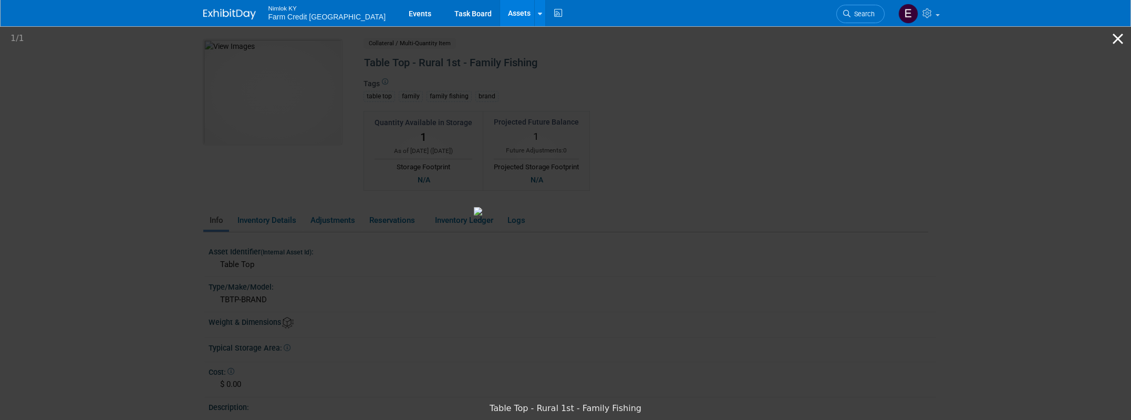
click at [1106, 41] on button "Close gallery" at bounding box center [1118, 38] width 26 height 25
